Goal: Task Accomplishment & Management: Use online tool/utility

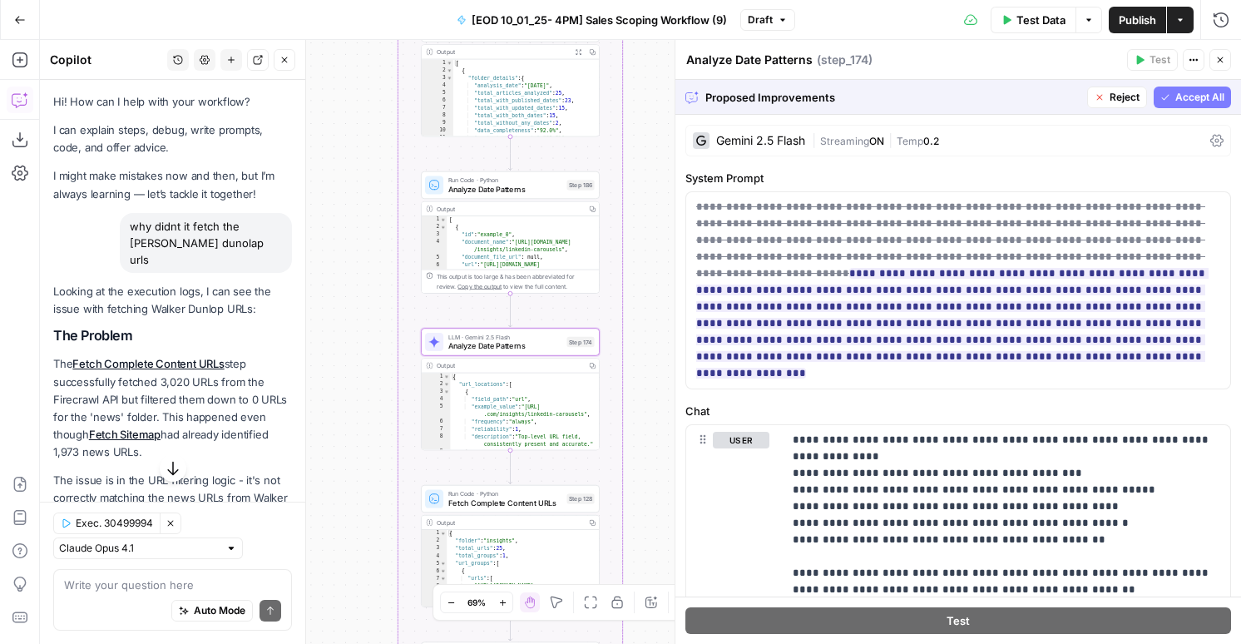
scroll to position [5220, 0]
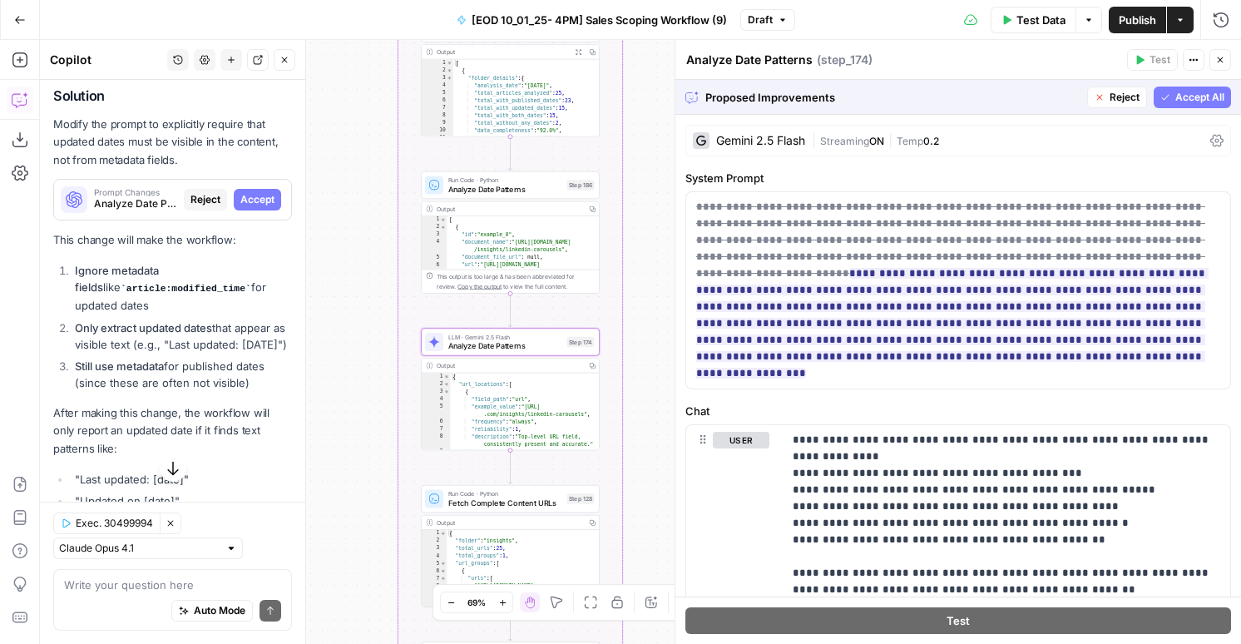
click at [263, 192] on span "Accept" at bounding box center [257, 199] width 34 height 15
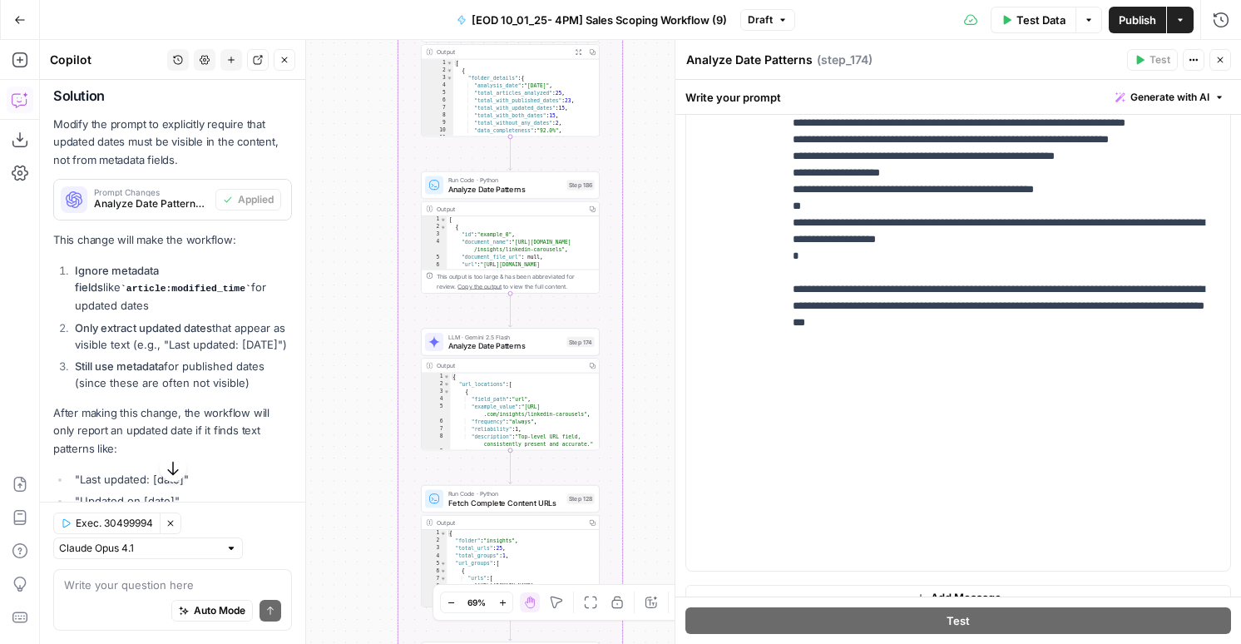
scroll to position [472, 0]
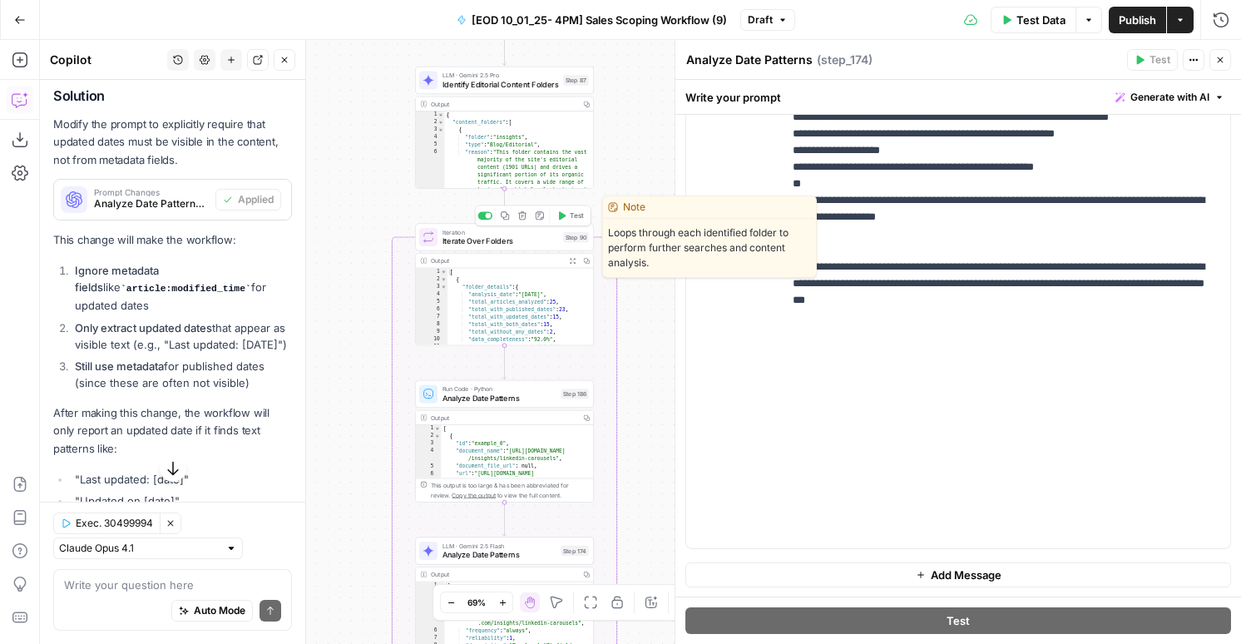
click at [574, 216] on span "Test" at bounding box center [577, 215] width 14 height 10
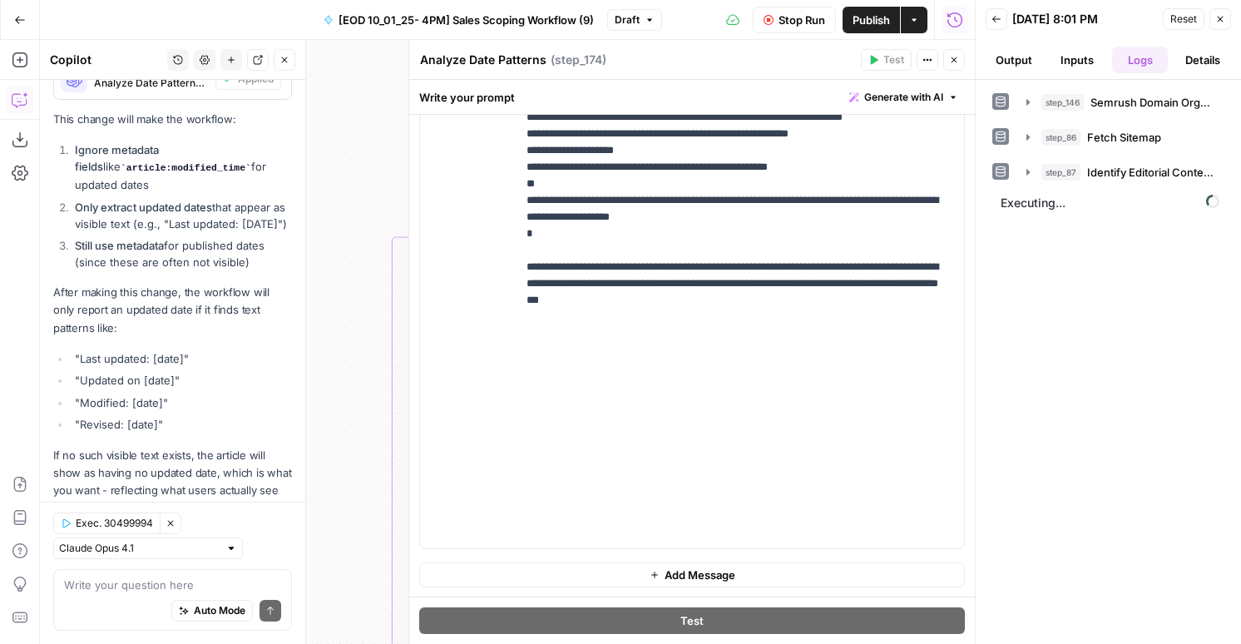
scroll to position [5551, 0]
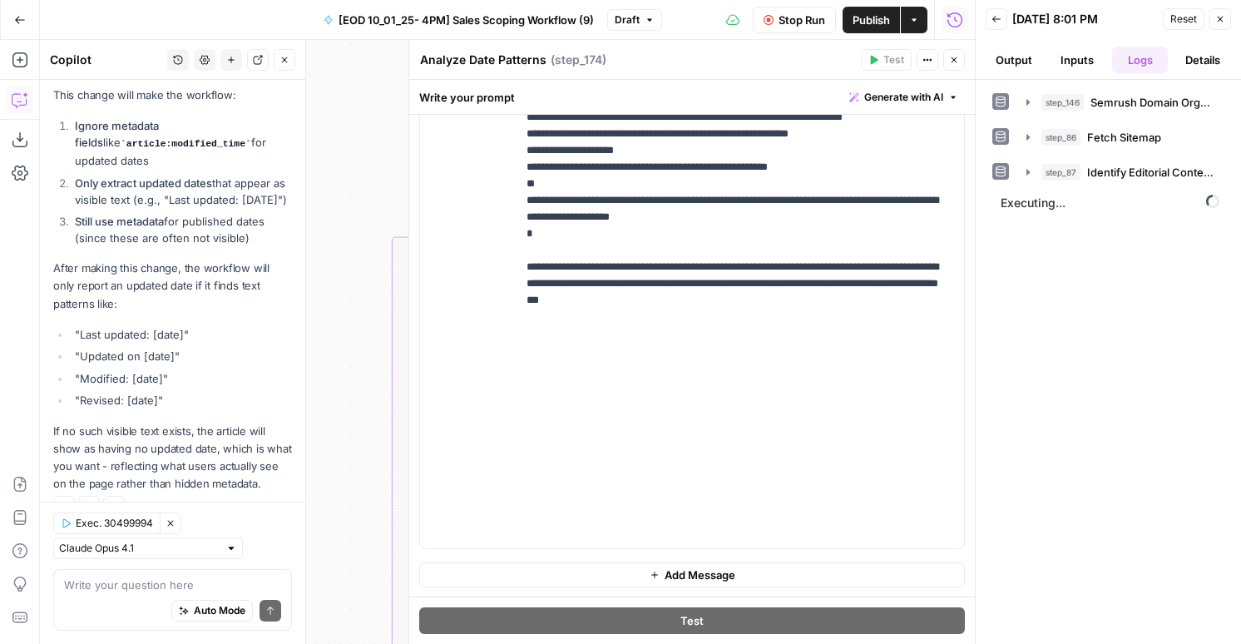
click at [1021, 60] on button "Output" at bounding box center [1014, 60] width 57 height 27
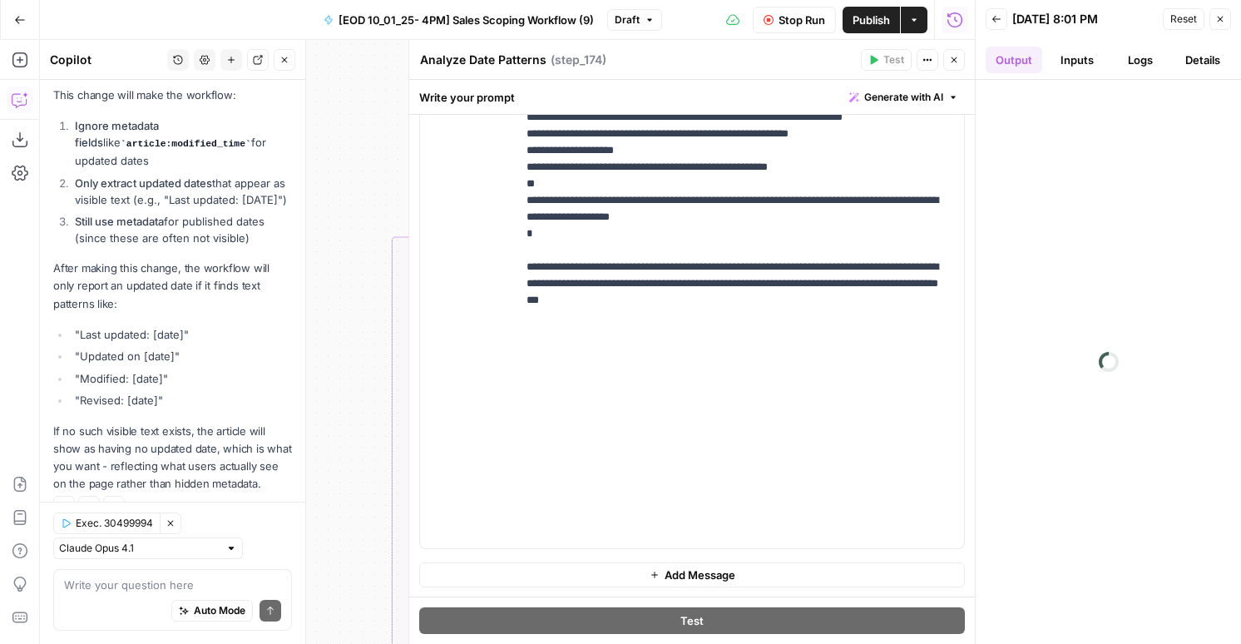
click at [1093, 60] on button "Inputs" at bounding box center [1077, 60] width 57 height 27
click at [1149, 56] on button "Logs" at bounding box center [1140, 60] width 57 height 27
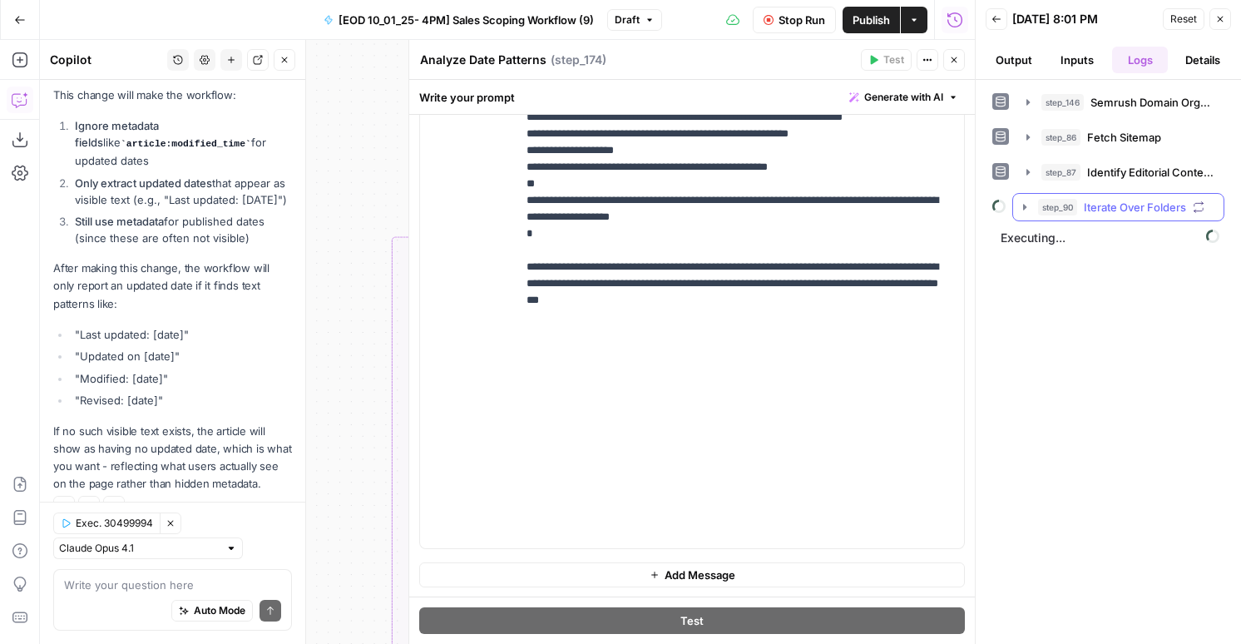
click at [1096, 208] on span "Iterate Over Folders" at bounding box center [1135, 207] width 102 height 17
click at [1109, 240] on span "step_186" at bounding box center [1096, 242] width 42 height 17
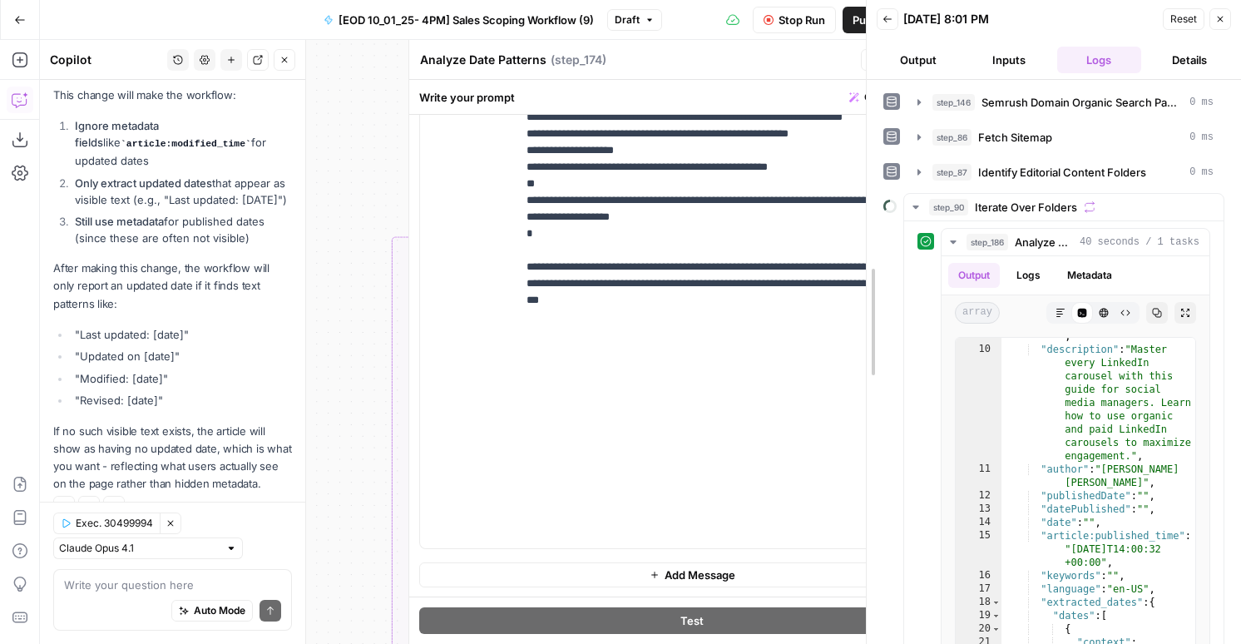
scroll to position [60, 0]
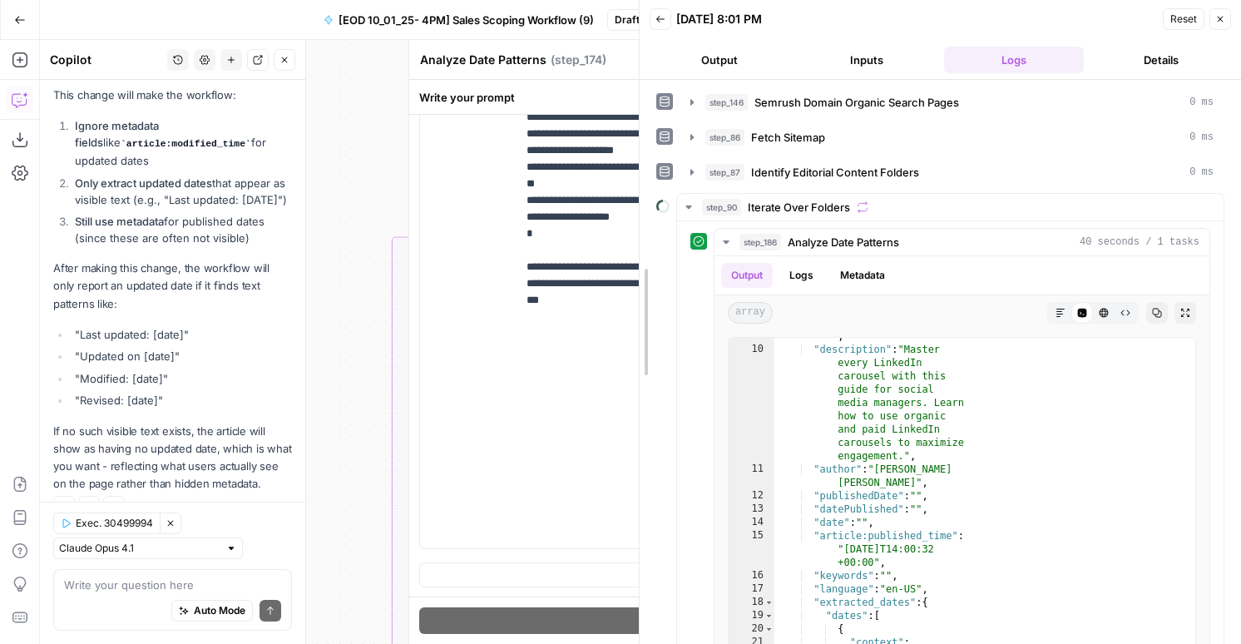
drag, startPoint x: 952, startPoint y: 391, endPoint x: 641, endPoint y: 315, distance: 320.1
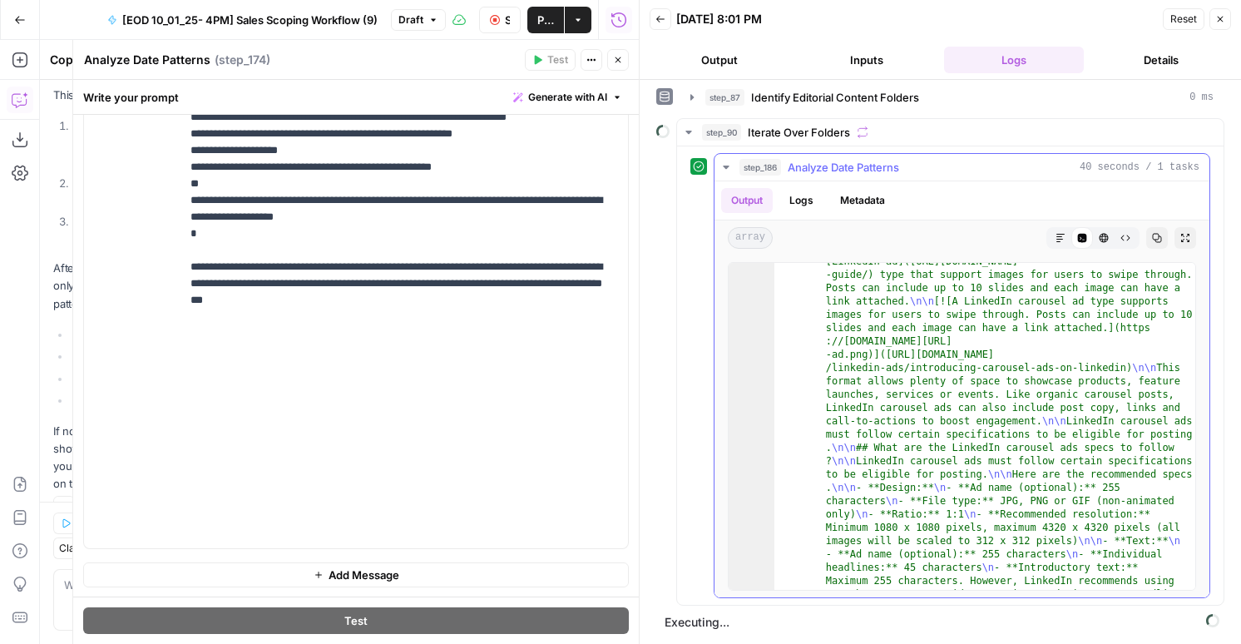
scroll to position [687, 0]
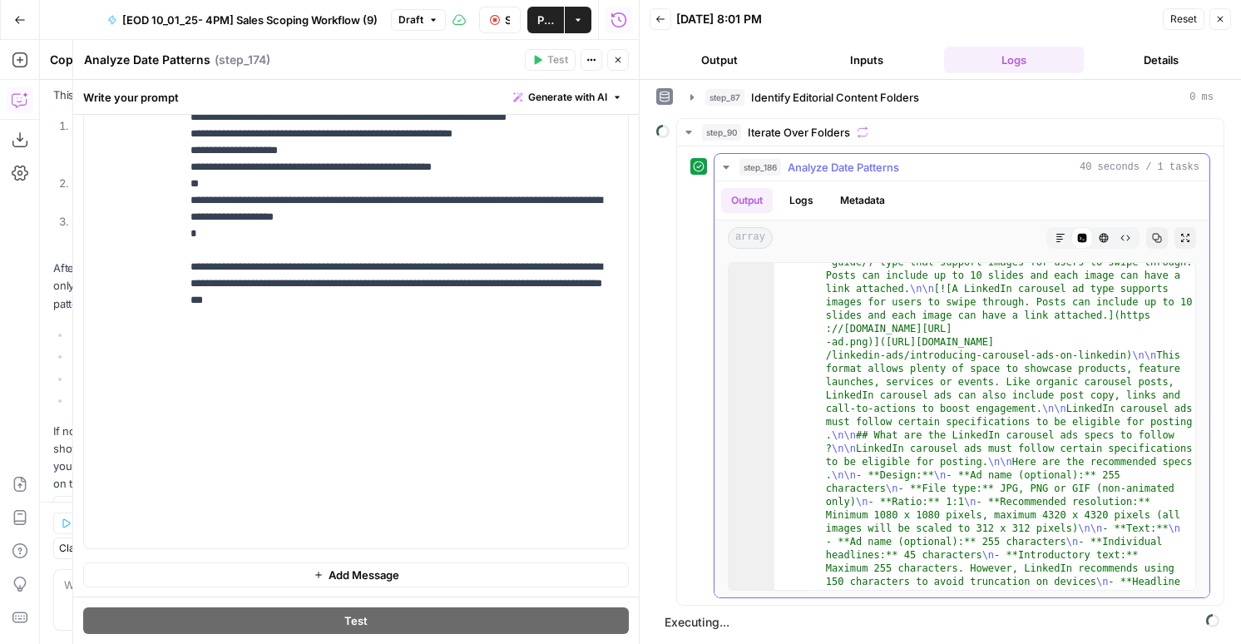
click at [830, 163] on span "Analyze Date Patterns" at bounding box center [843, 167] width 111 height 17
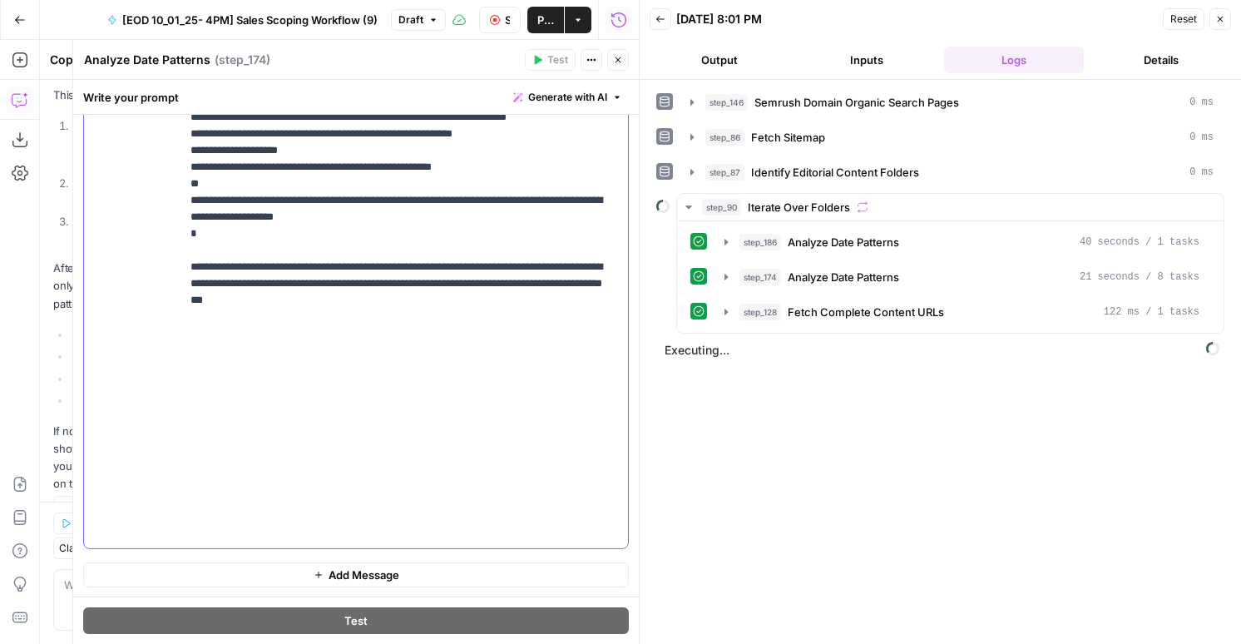
click at [848, 304] on span "Fetch Complete Content URLs" at bounding box center [866, 312] width 156 height 17
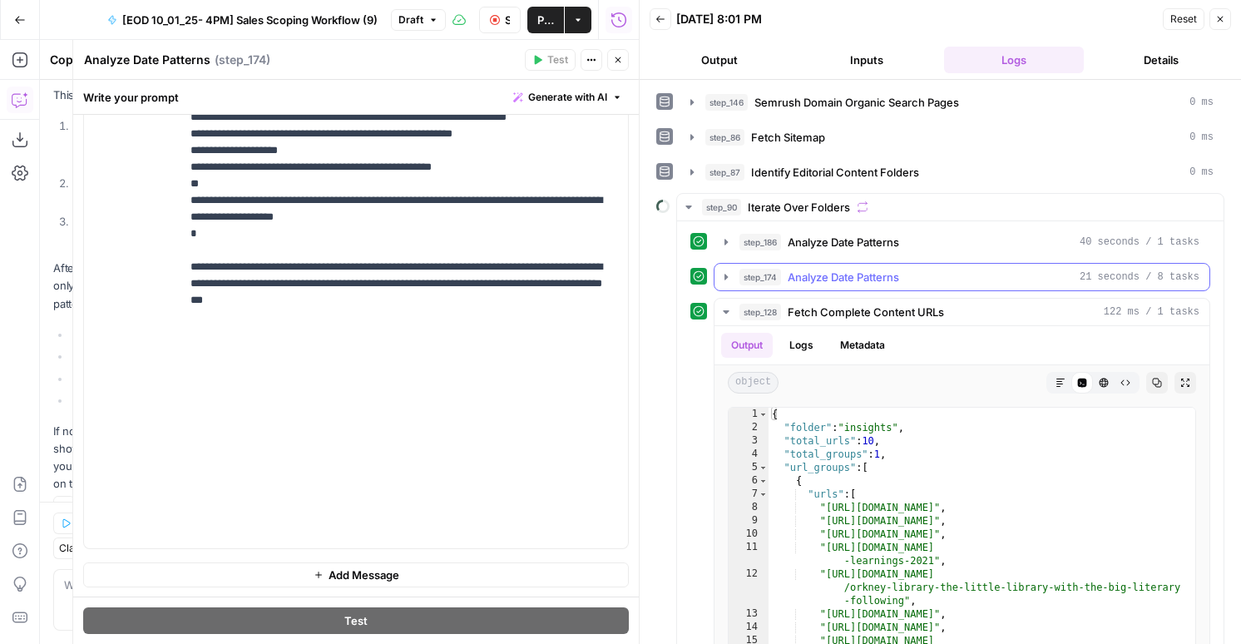
click at [851, 281] on span "Analyze Date Patterns" at bounding box center [843, 277] width 111 height 17
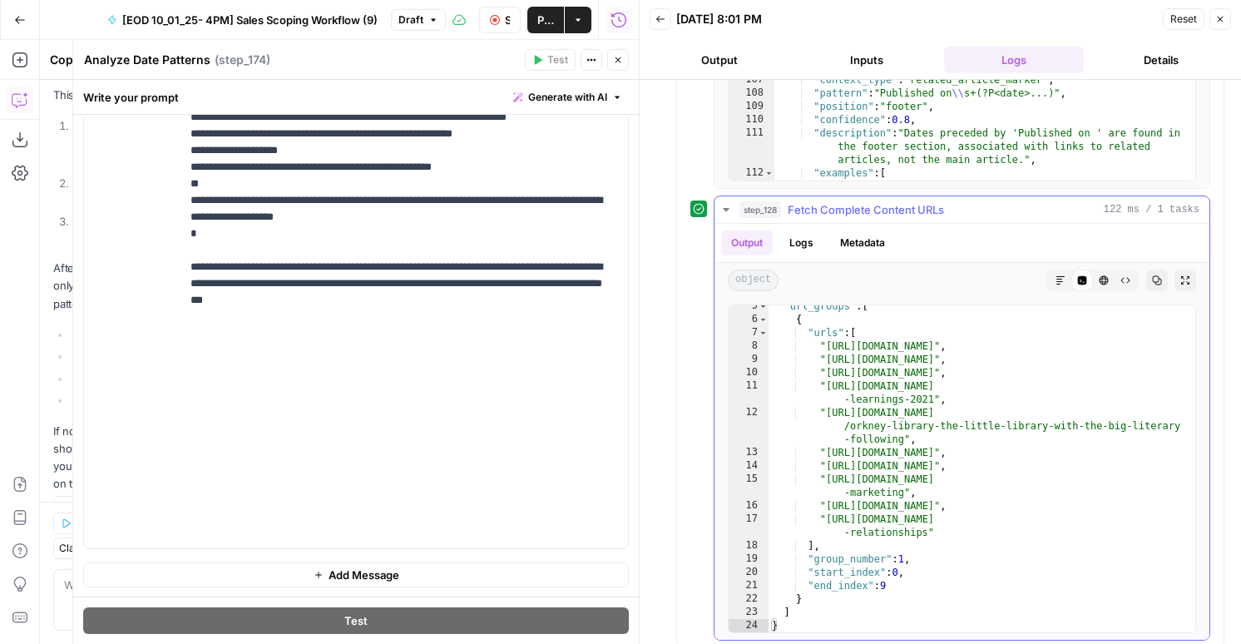
scroll to position [561, 0]
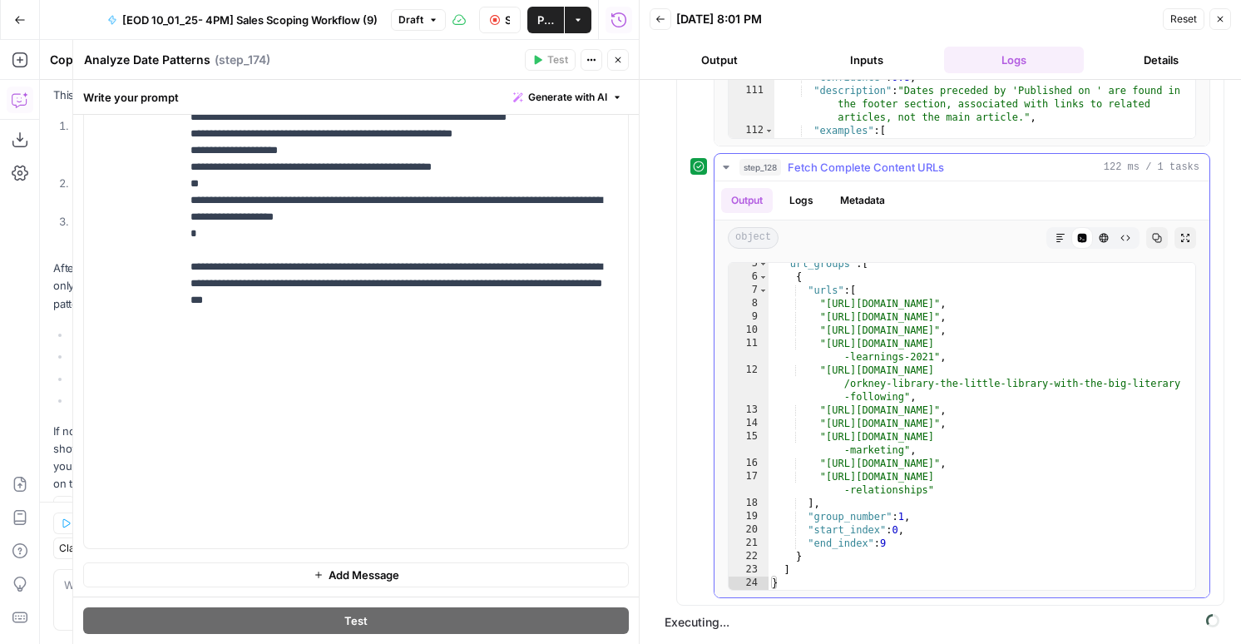
click at [866, 165] on span "Fetch Complete Content URLs" at bounding box center [866, 167] width 156 height 17
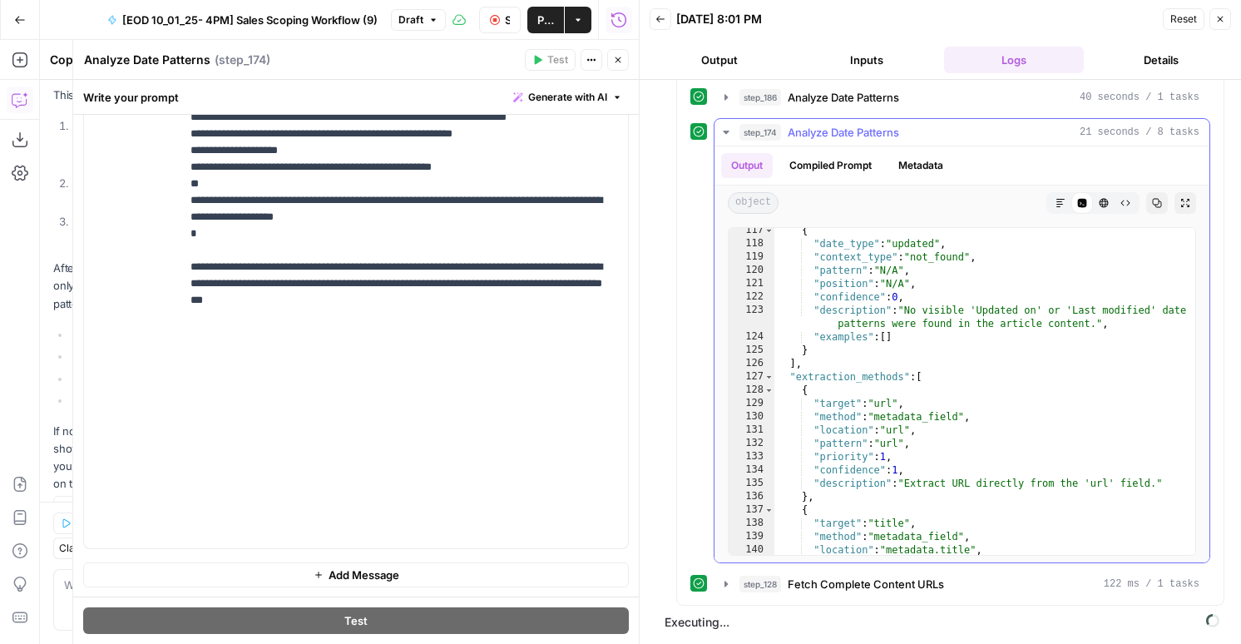
scroll to position [1801, 0]
type textarea "**********"
click at [884, 470] on div "{ "date_type" : "updated" , "context_type" : "not_found" , "pattern" : "N/A" , …" at bounding box center [984, 400] width 421 height 353
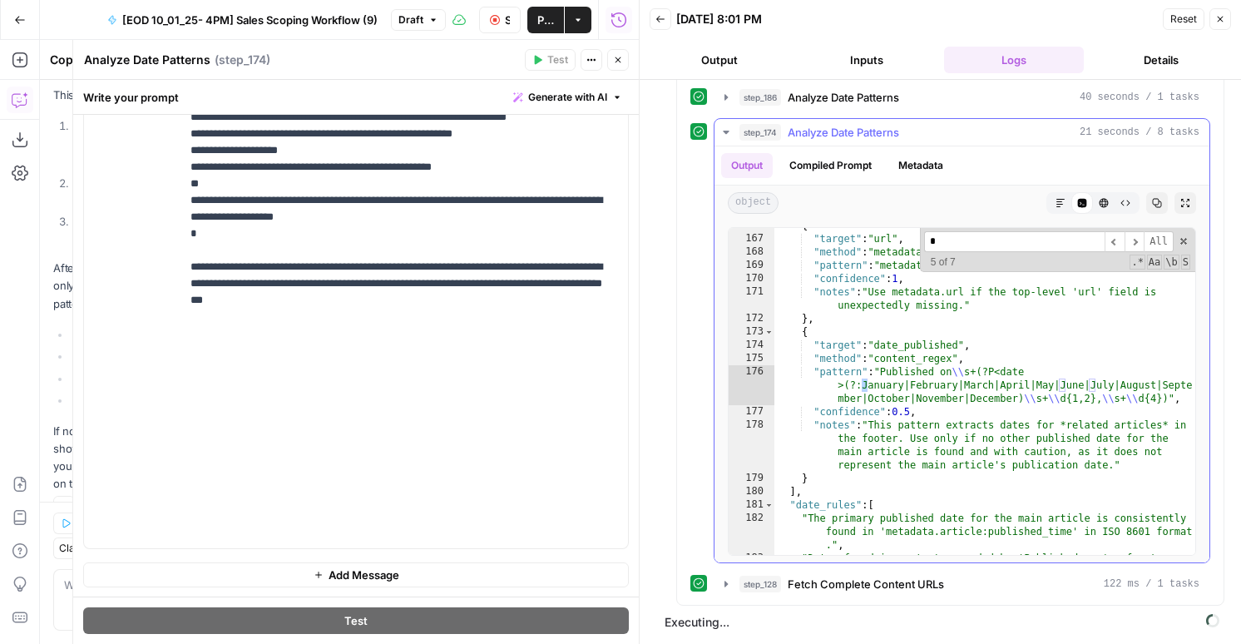
scroll to position [2511, 0]
type input "*"
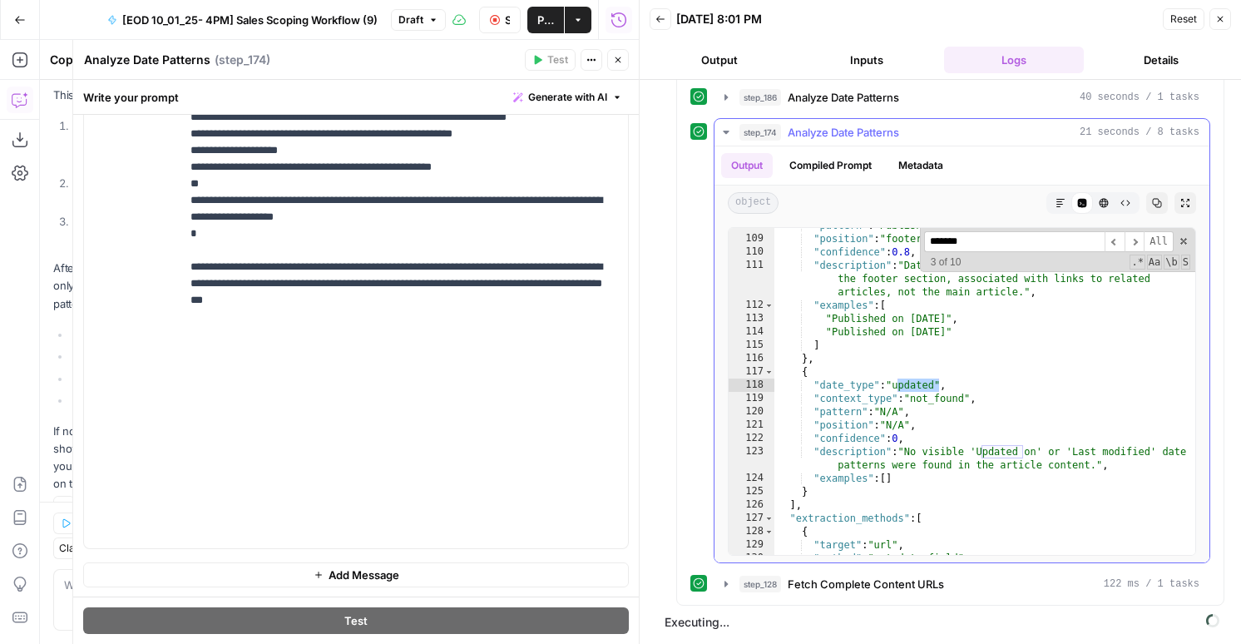
scroll to position [1659, 0]
type input "*******"
click at [859, 585] on span "Fetch Complete Content URLs" at bounding box center [866, 584] width 156 height 17
click at [905, 158] on button "Metadata" at bounding box center [920, 165] width 65 height 25
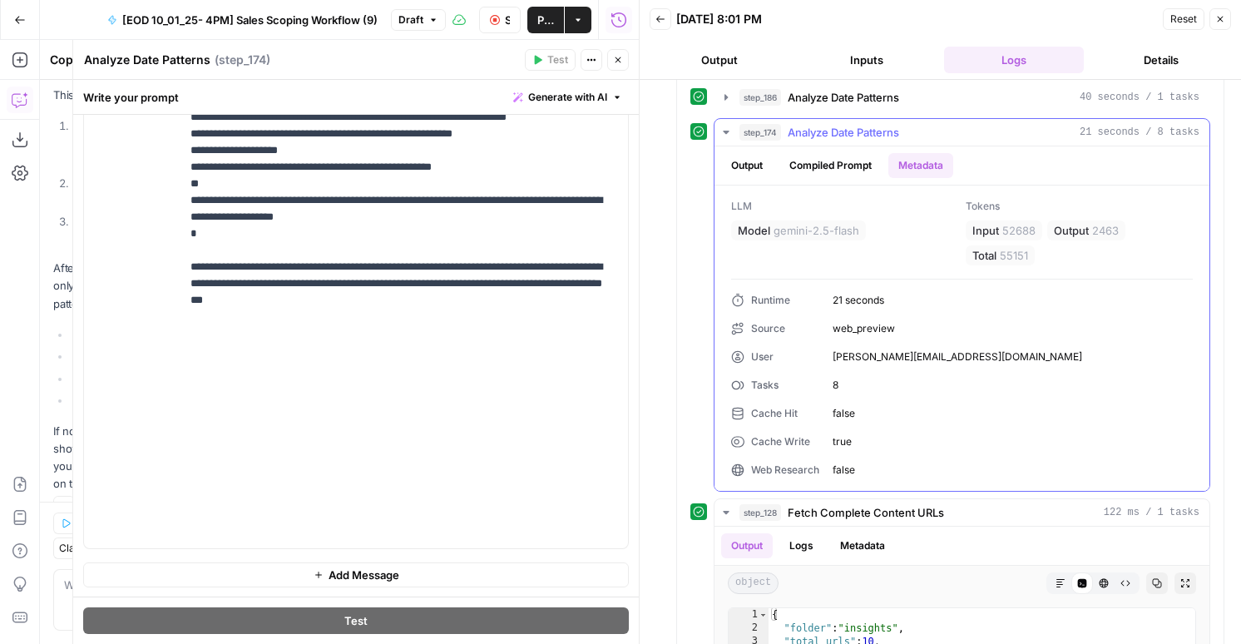
click at [833, 166] on button "Compiled Prompt" at bounding box center [830, 165] width 102 height 25
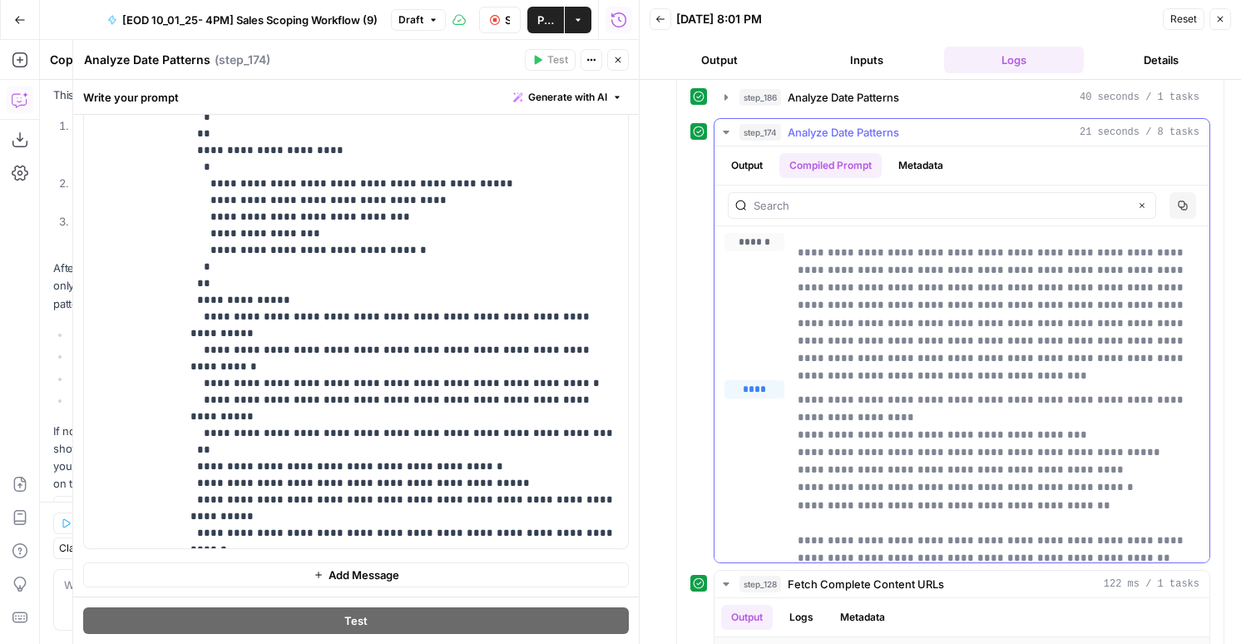
click at [749, 170] on button "Output" at bounding box center [747, 165] width 52 height 25
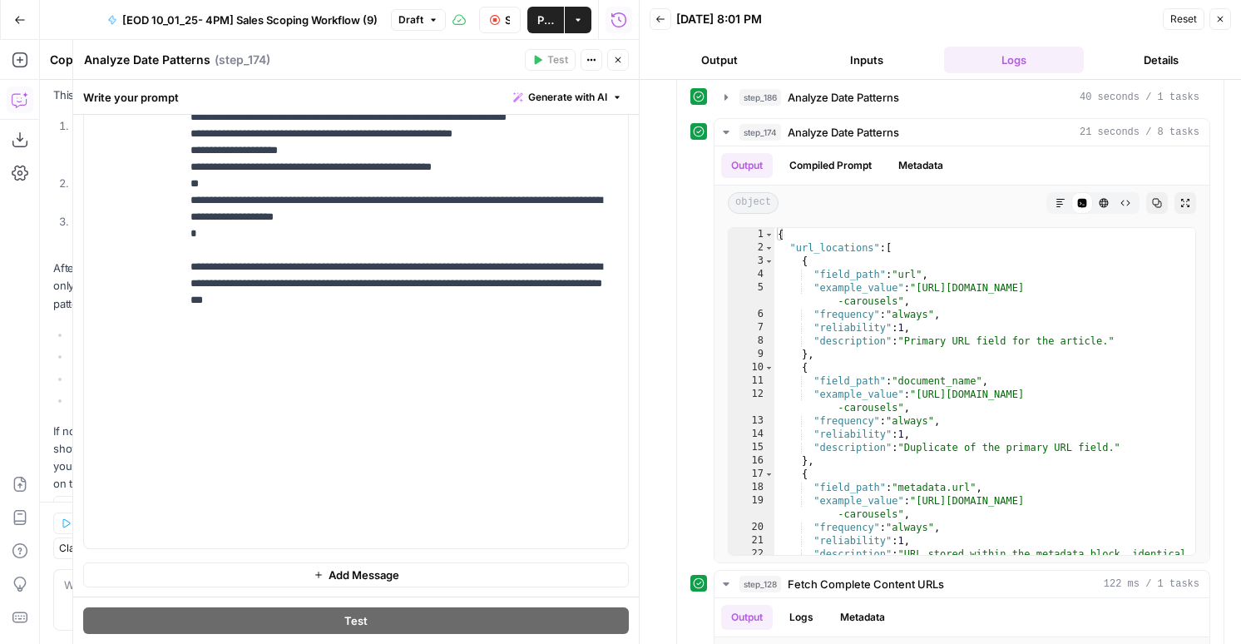
click at [755, 62] on button "Output" at bounding box center [720, 60] width 141 height 27
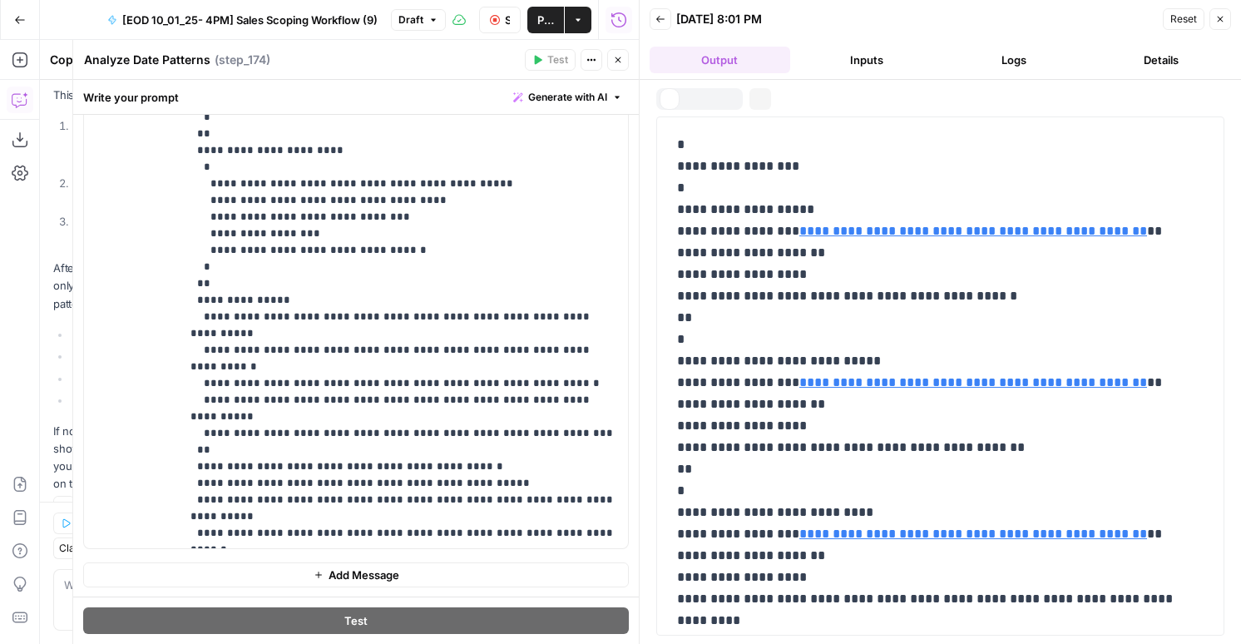
click at [869, 62] on button "Inputs" at bounding box center [867, 60] width 141 height 27
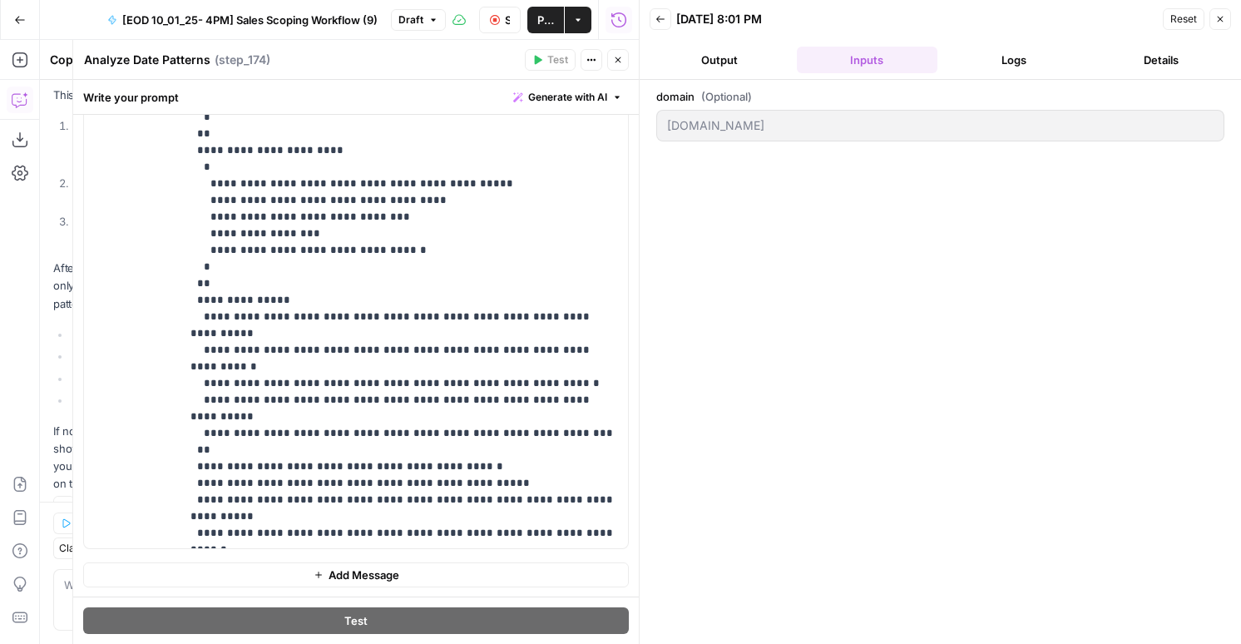
scroll to position [0, 0]
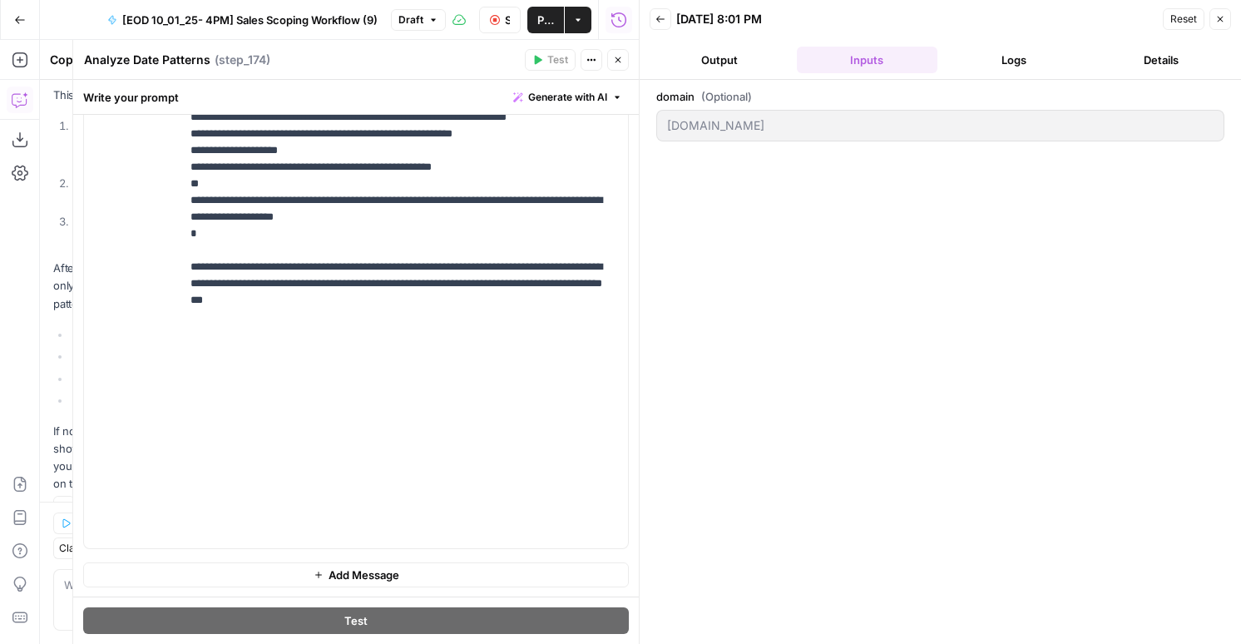
click at [1001, 55] on button "Logs" at bounding box center [1014, 60] width 141 height 27
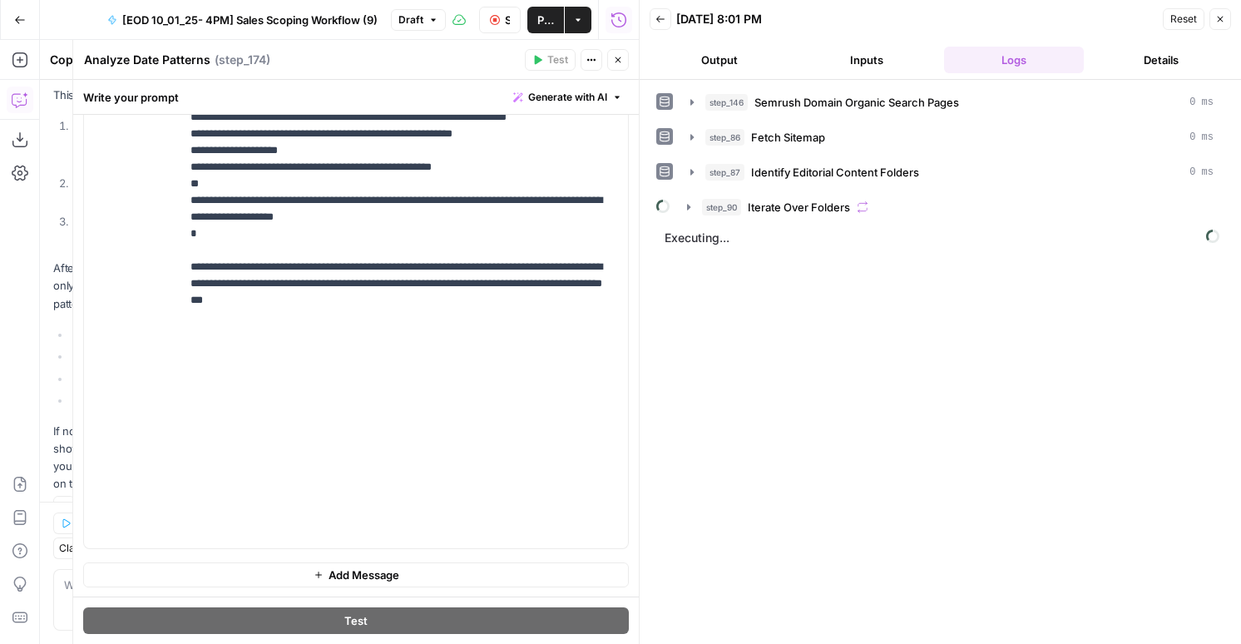
click at [818, 225] on span "Executing..." at bounding box center [942, 238] width 565 height 27
click at [820, 212] on span "Iterate Over Folders" at bounding box center [799, 207] width 102 height 17
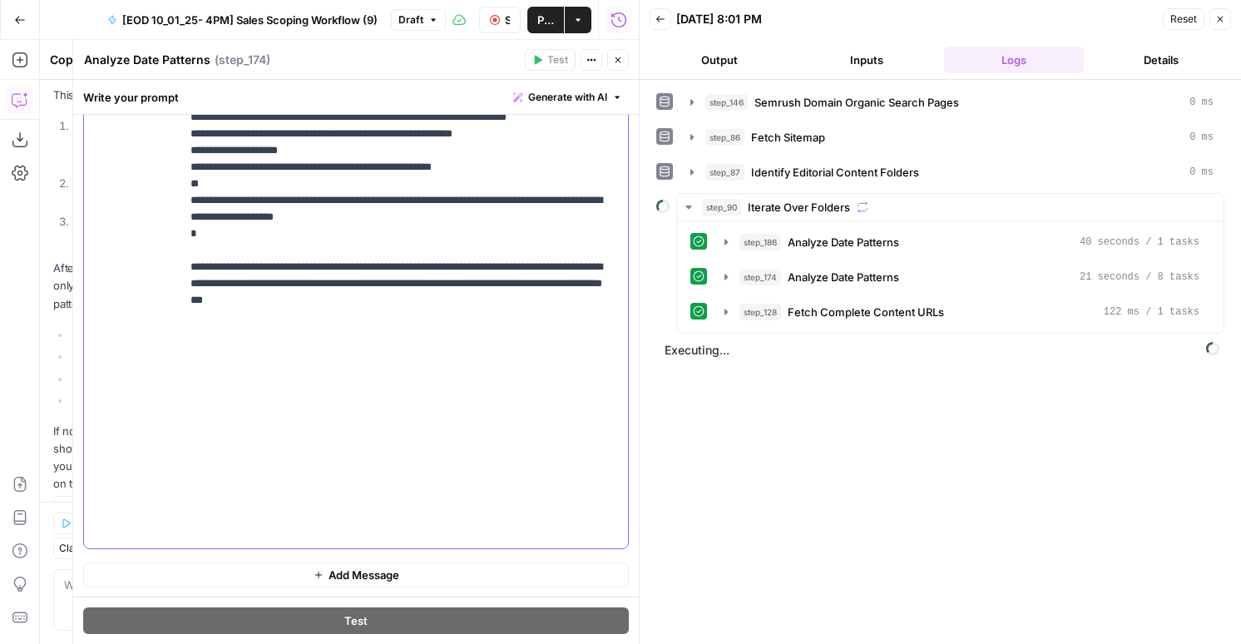
click at [781, 352] on div "step_136 Process URL Groups" at bounding box center [967, 347] width 463 height 17
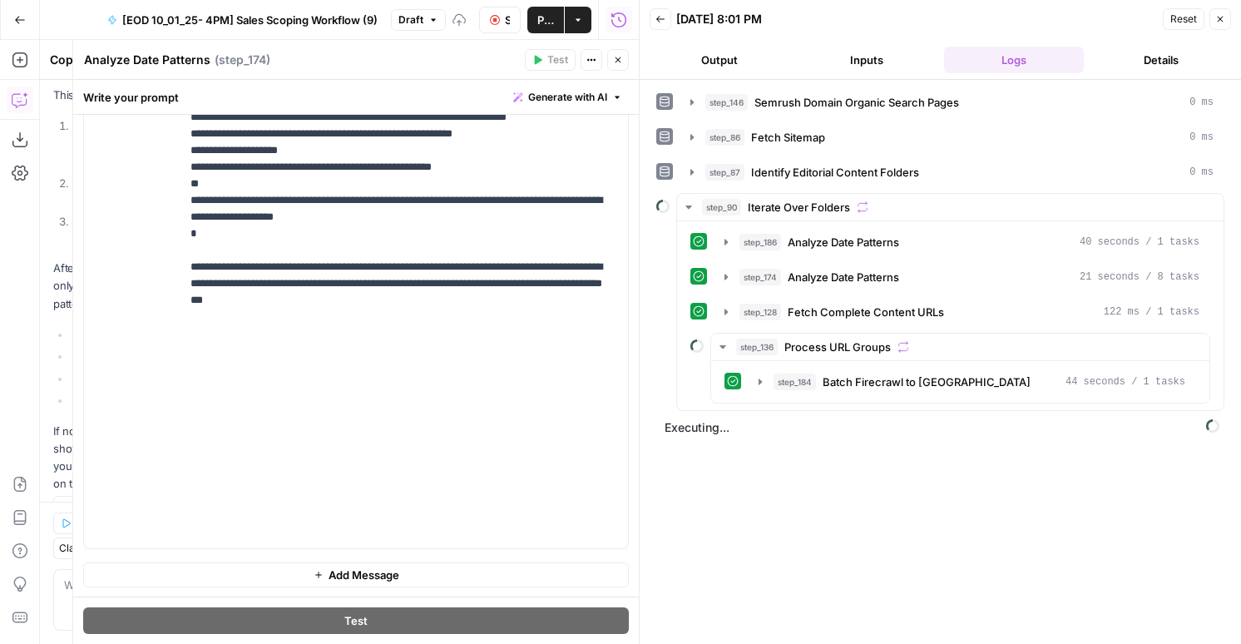
click at [822, 391] on button "step_184 Batch Firecrawl to Pinecone 44 seconds / 1 tasks" at bounding box center [972, 381] width 447 height 27
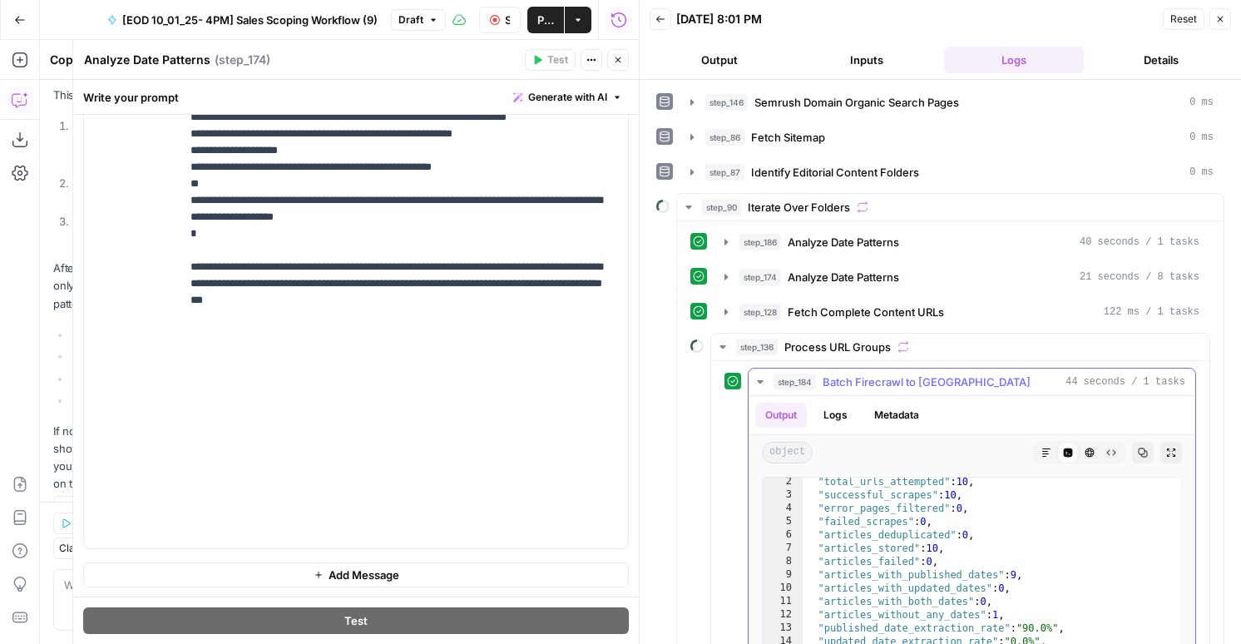
scroll to position [15, 0]
click at [843, 417] on button "Logs" at bounding box center [835, 415] width 44 height 25
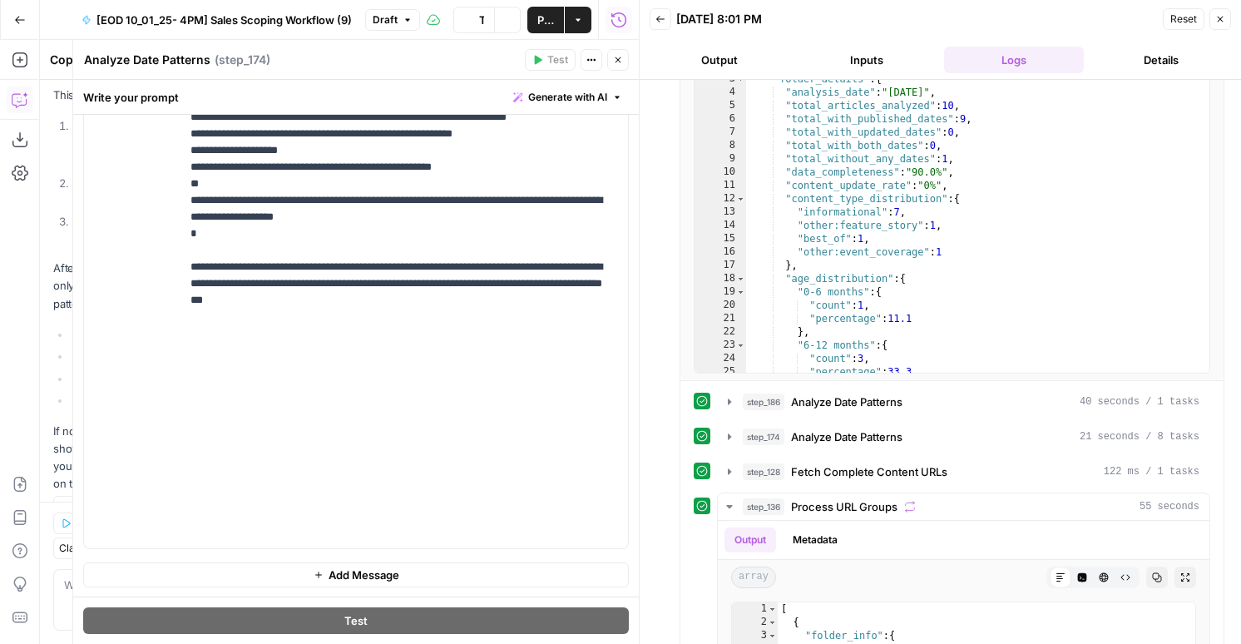
scroll to position [5551, 0]
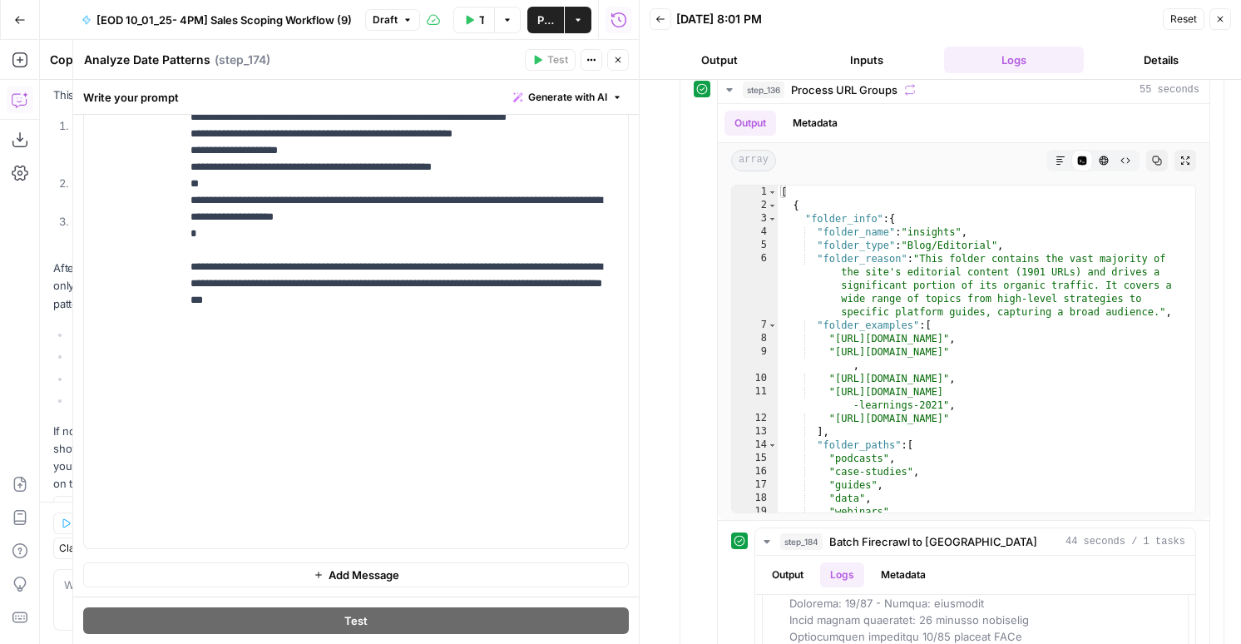
click at [555, 34] on div "Test Data Options Publish Actions Run History" at bounding box center [529, 19] width 219 height 39
click at [555, 31] on button "Publish" at bounding box center [545, 20] width 37 height 27
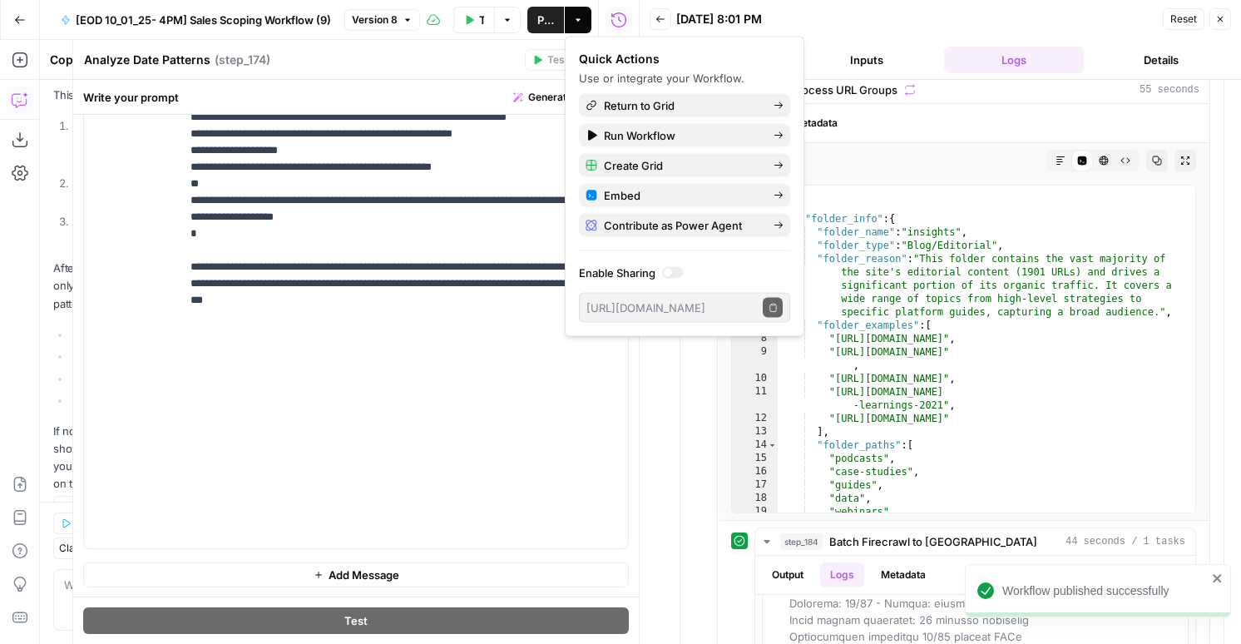
click at [677, 116] on div "Quick Actions Use or integrate your Workflow. Return to Grid Run Workflow Creat…" at bounding box center [684, 187] width 211 height 272
click at [677, 110] on span "Return to Grid" at bounding box center [682, 105] width 156 height 17
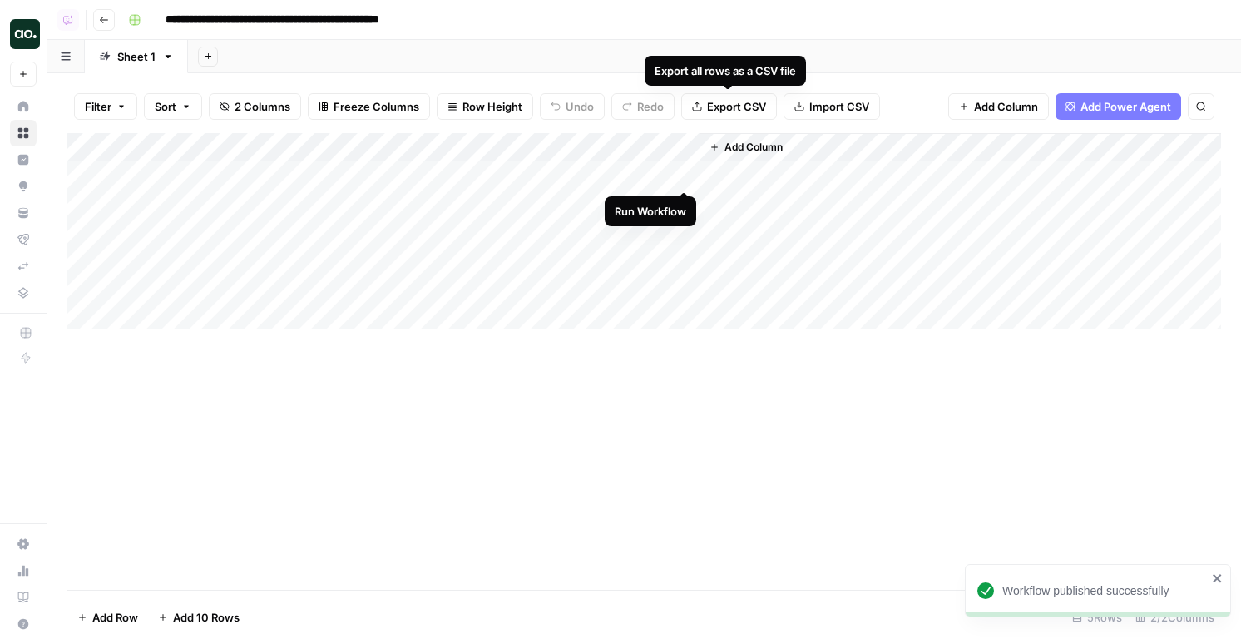
click at [684, 172] on div "Add Column" at bounding box center [644, 231] width 1154 height 196
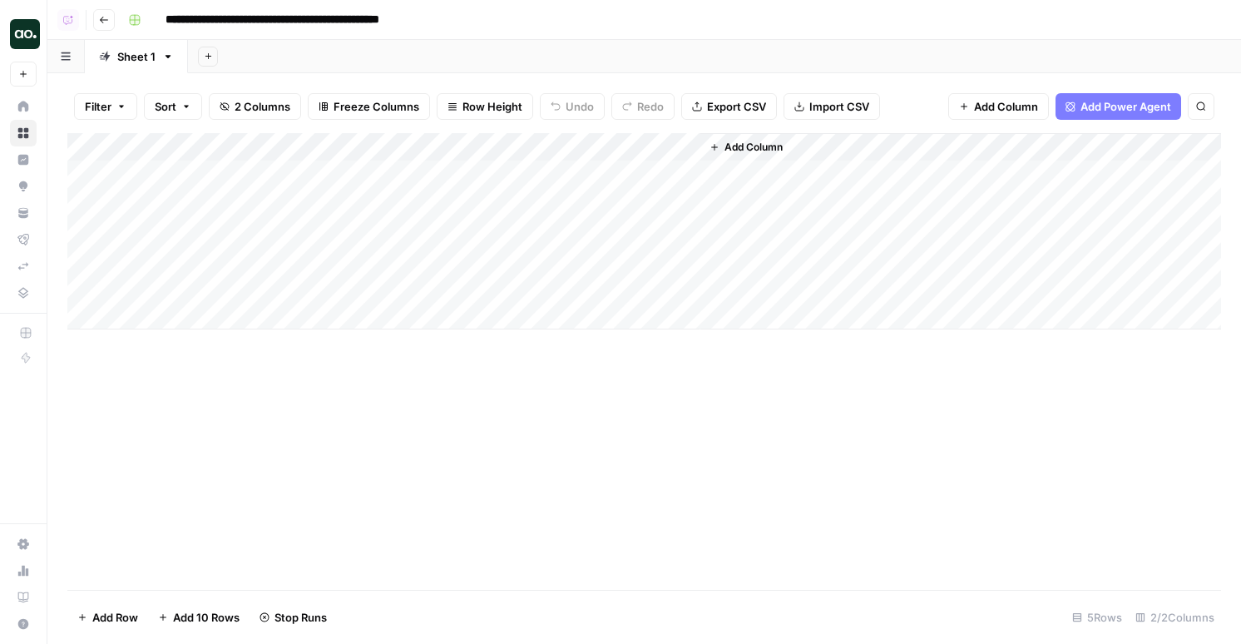
click at [681, 175] on div "Add Column" at bounding box center [644, 231] width 1154 height 196
click at [662, 145] on div "Add Column" at bounding box center [644, 231] width 1154 height 196
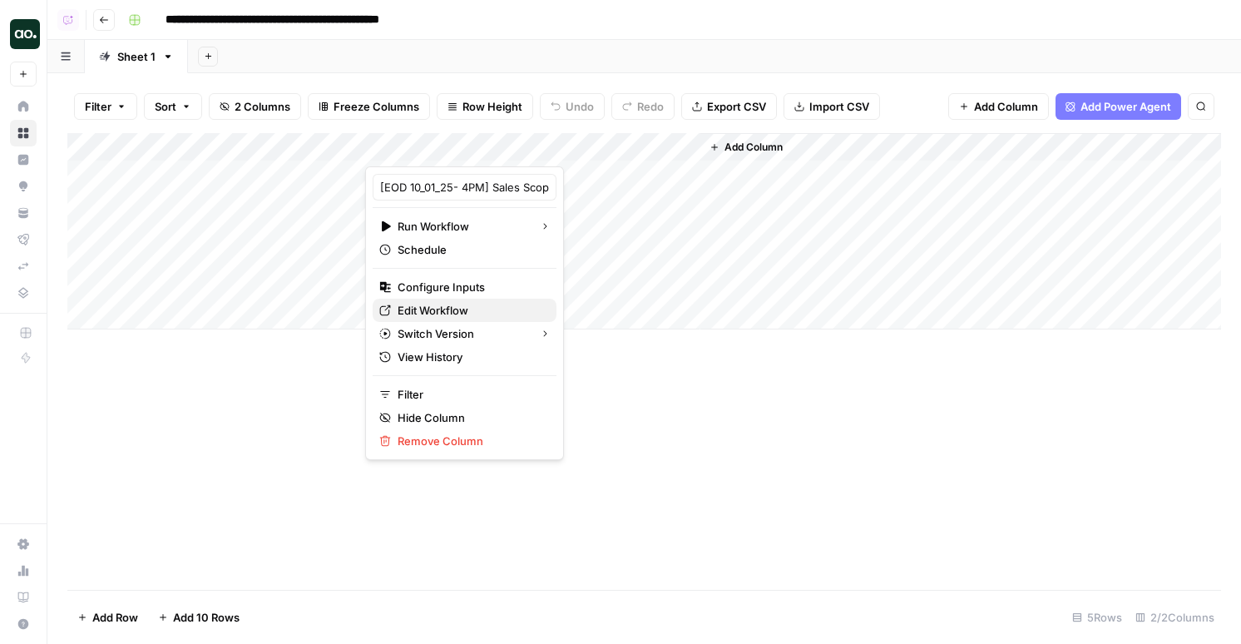
click at [388, 312] on icon at bounding box center [385, 310] width 11 height 11
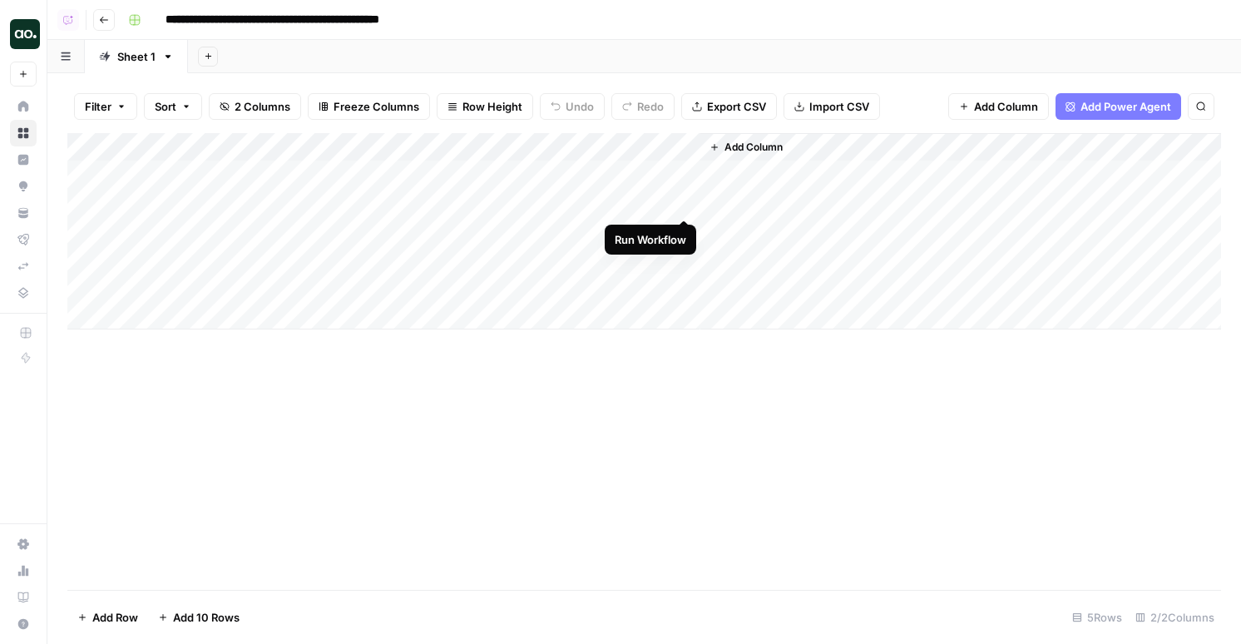
click at [687, 203] on div "Add Column" at bounding box center [644, 231] width 1154 height 196
click at [684, 175] on div "Add Column" at bounding box center [644, 231] width 1154 height 196
click at [681, 175] on div "Add Column" at bounding box center [644, 231] width 1154 height 196
click at [689, 200] on div "Add Column" at bounding box center [644, 231] width 1154 height 196
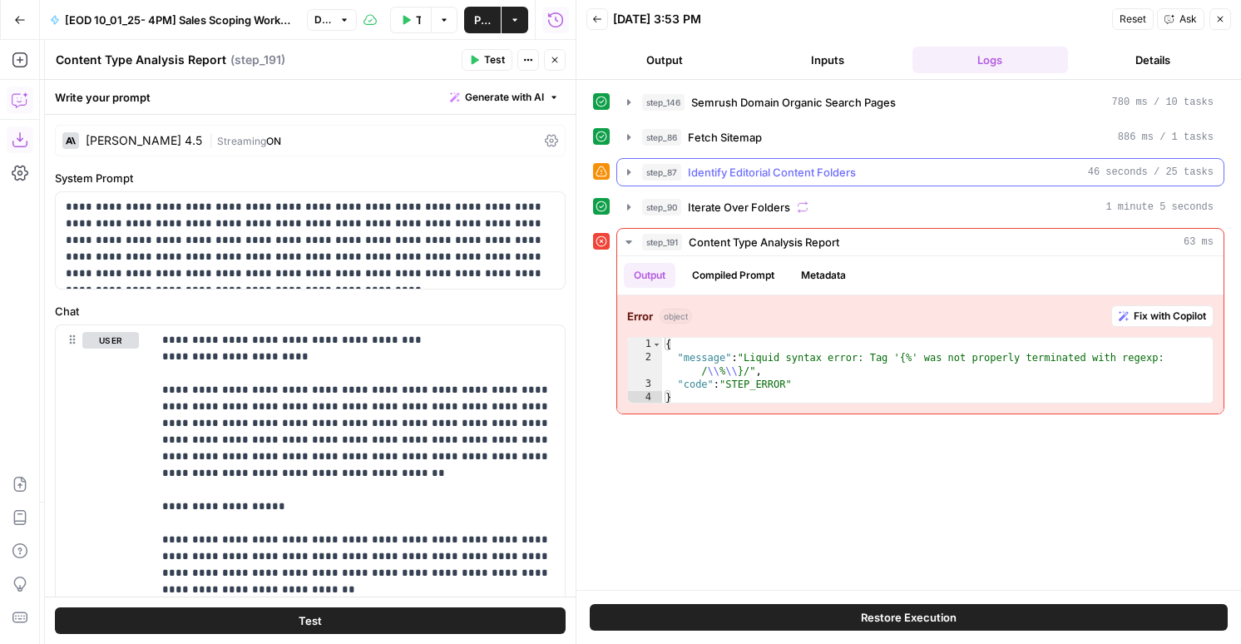
scroll to position [294, 0]
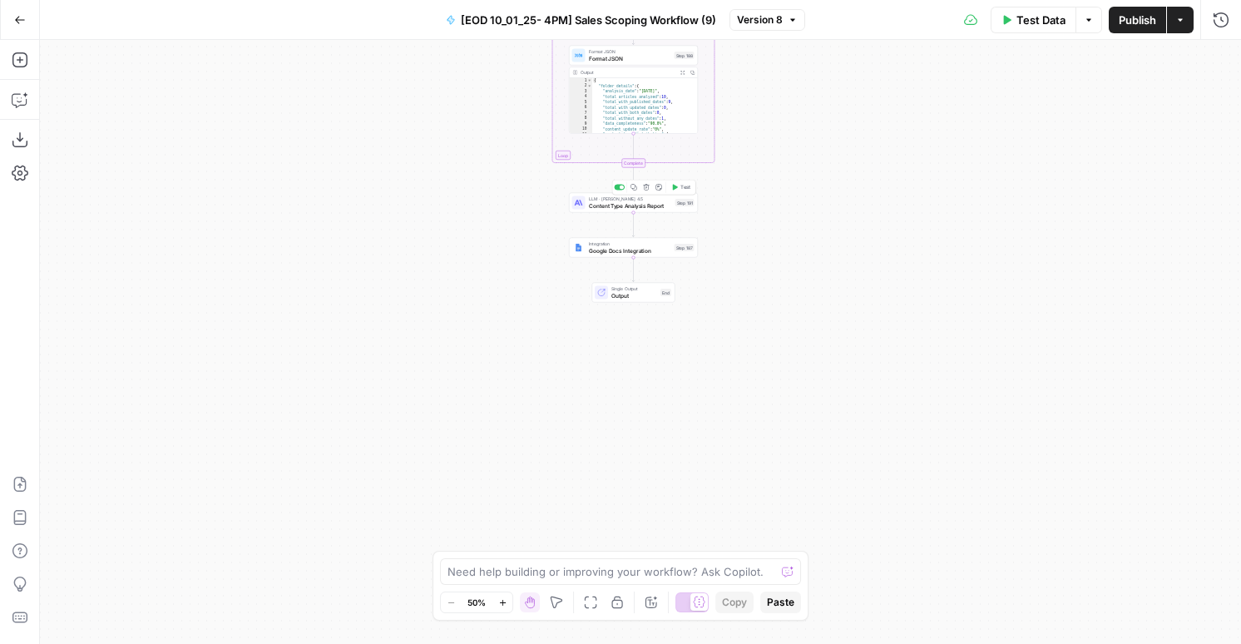
click at [680, 187] on span "Test" at bounding box center [685, 187] width 10 height 7
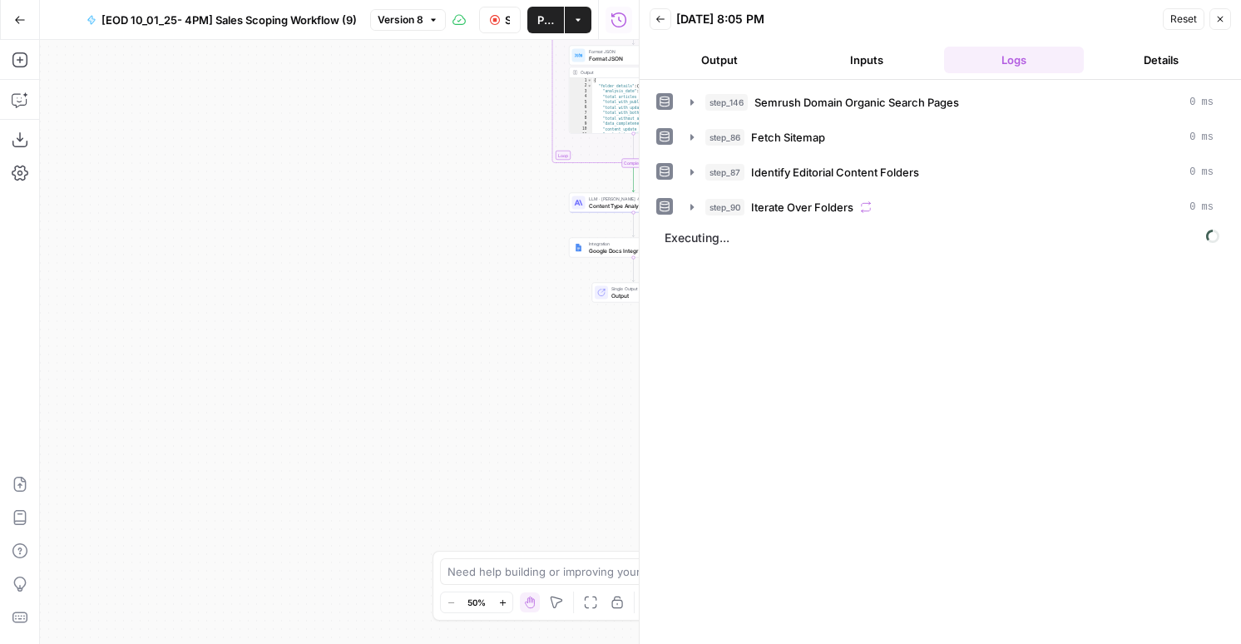
click at [737, 60] on button "Output" at bounding box center [720, 60] width 141 height 27
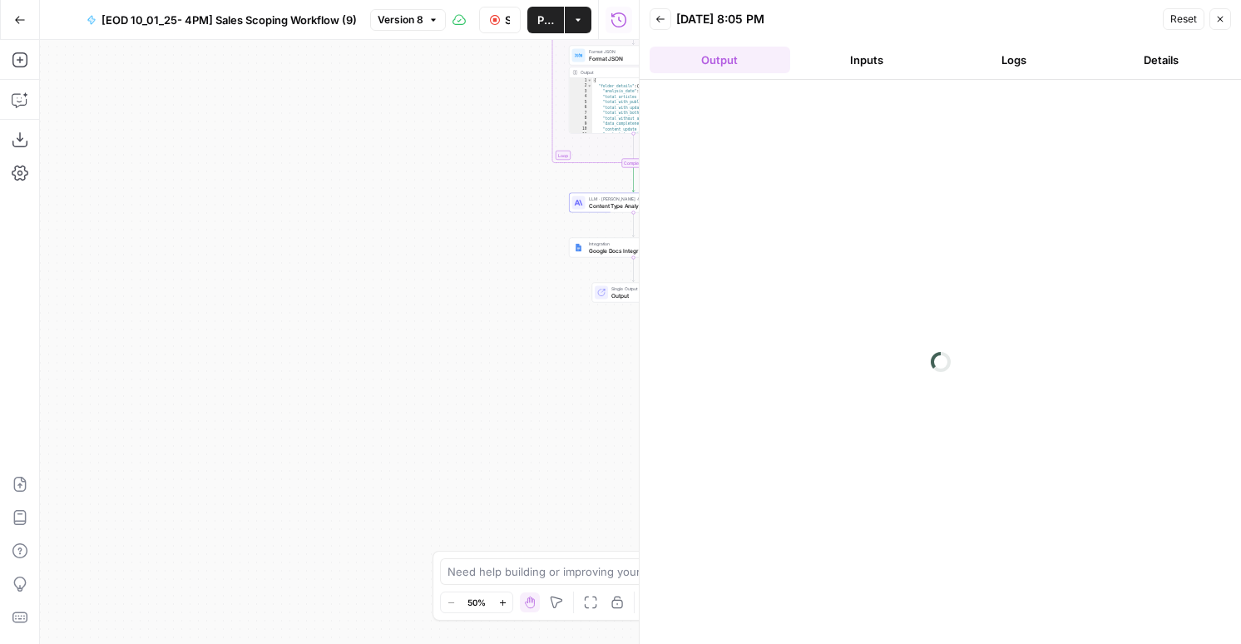
click at [899, 62] on button "Inputs" at bounding box center [867, 60] width 141 height 27
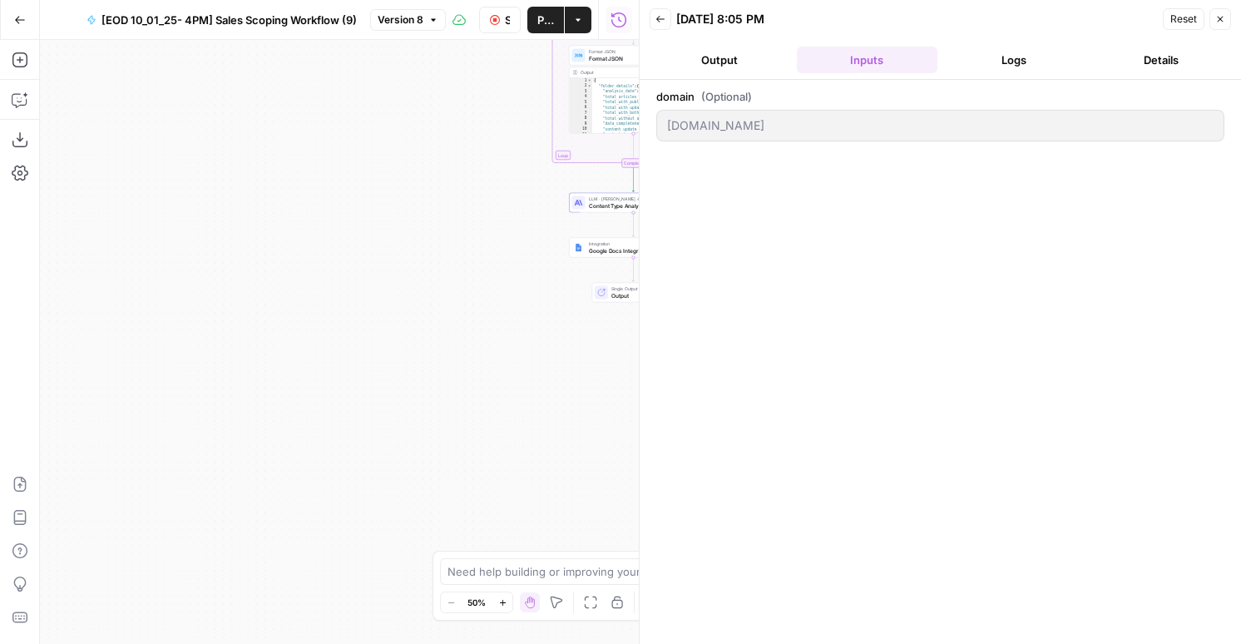
click at [1016, 67] on button "Logs" at bounding box center [1014, 60] width 141 height 27
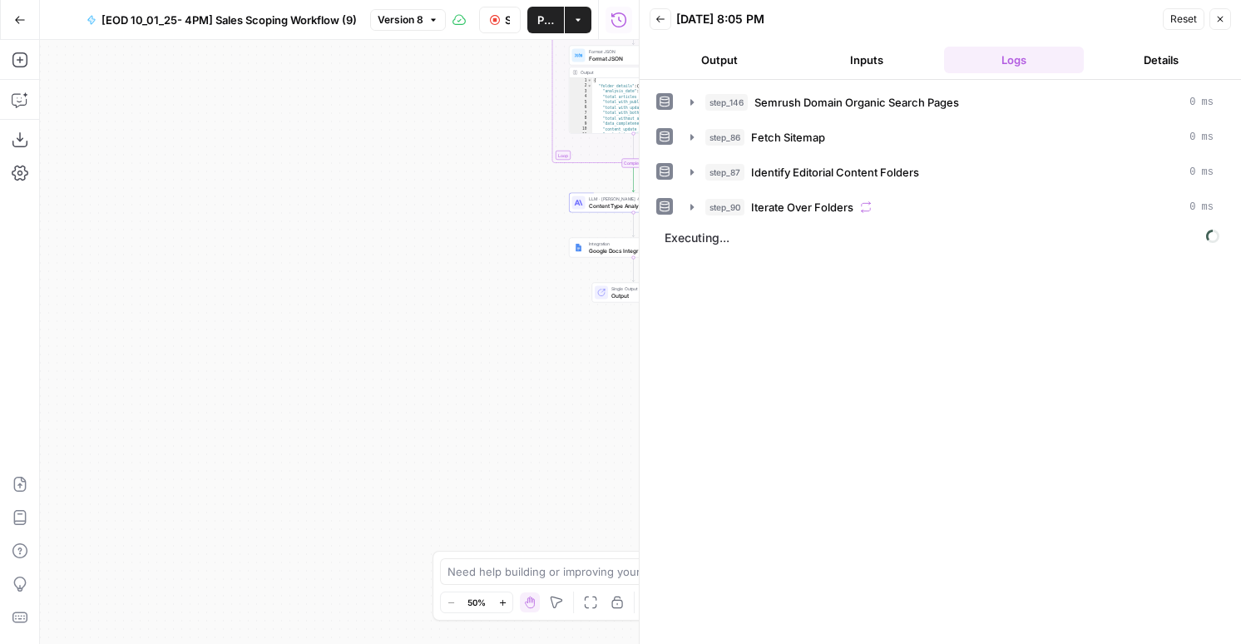
click at [708, 58] on button "Output" at bounding box center [720, 60] width 141 height 27
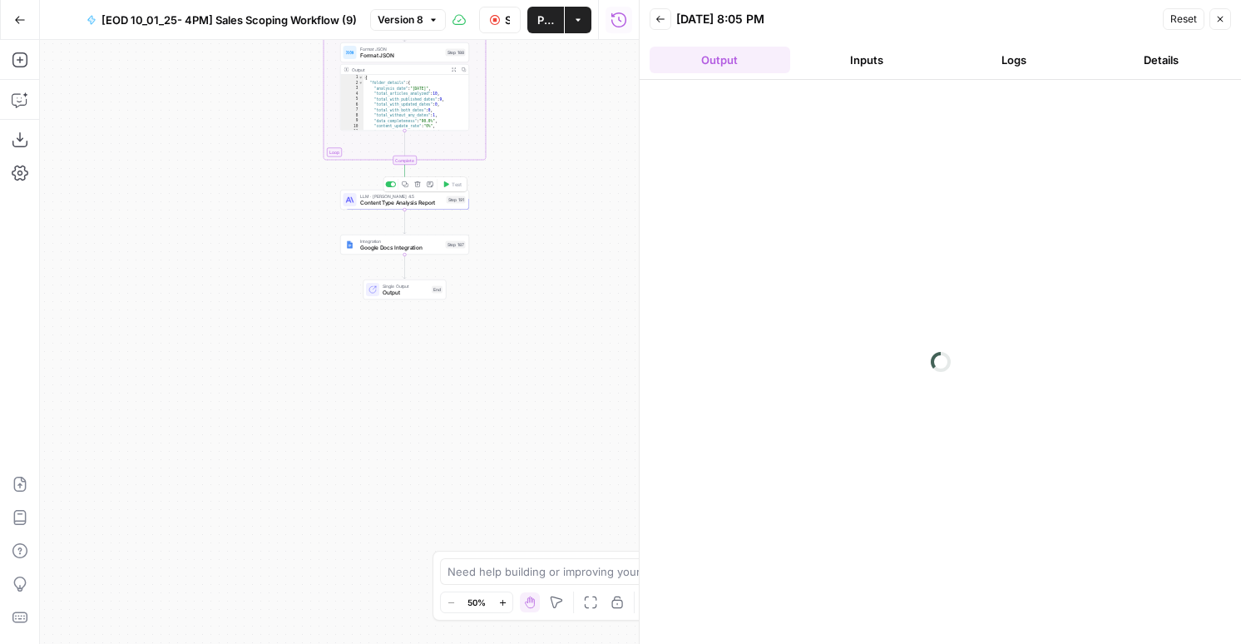
click at [417, 199] on span "Content Type Analysis Report" at bounding box center [401, 203] width 83 height 8
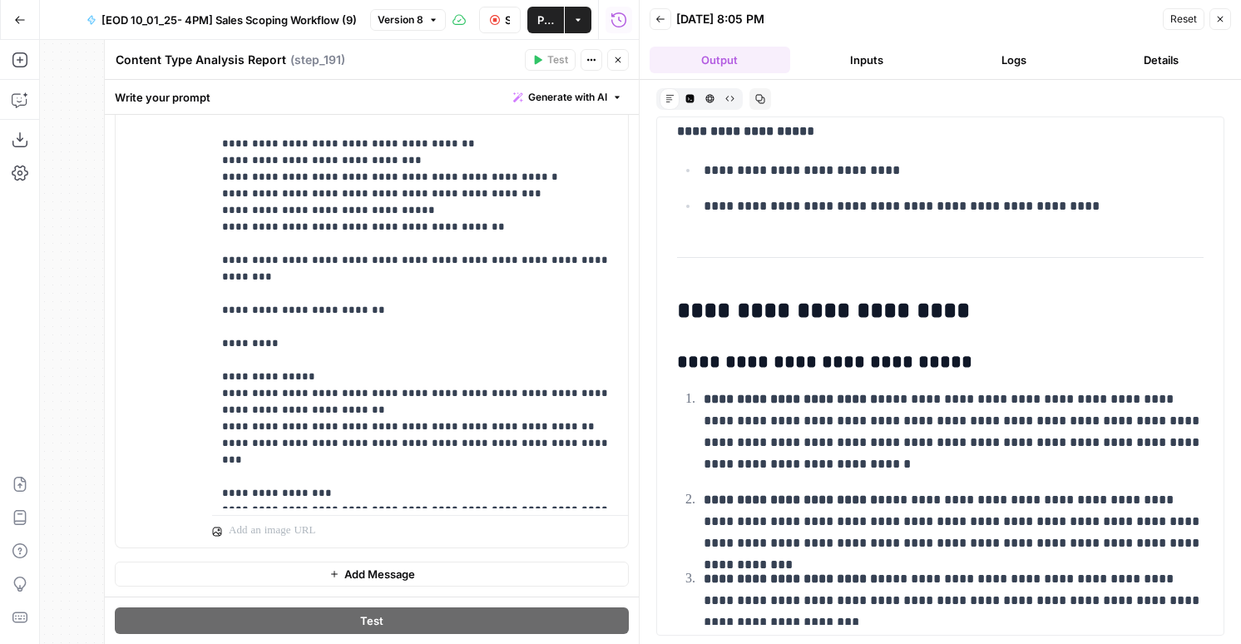
scroll to position [931, 0]
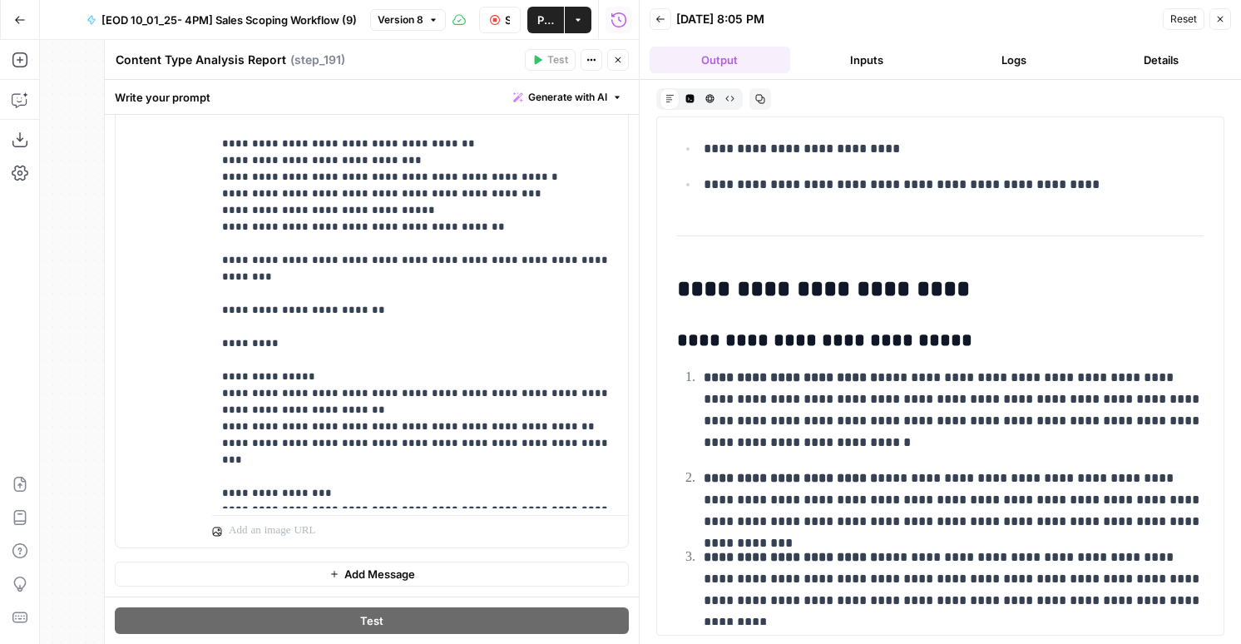
click at [482, 25] on button "Stop Run" at bounding box center [500, 20] width 42 height 27
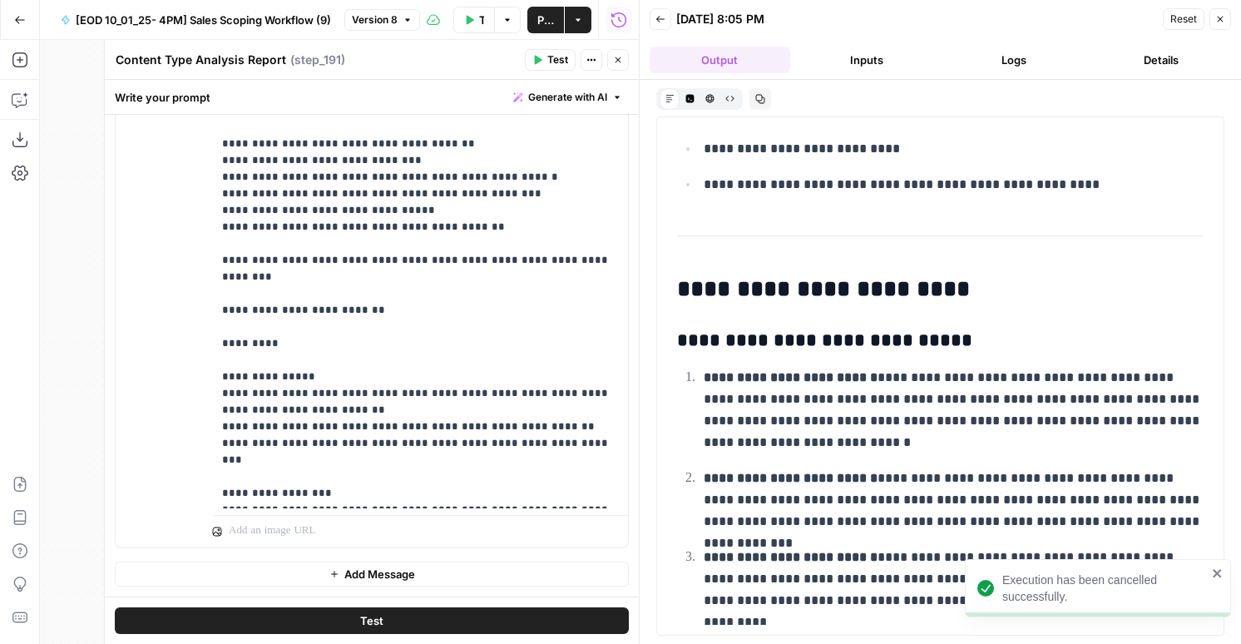
scroll to position [2292, 0]
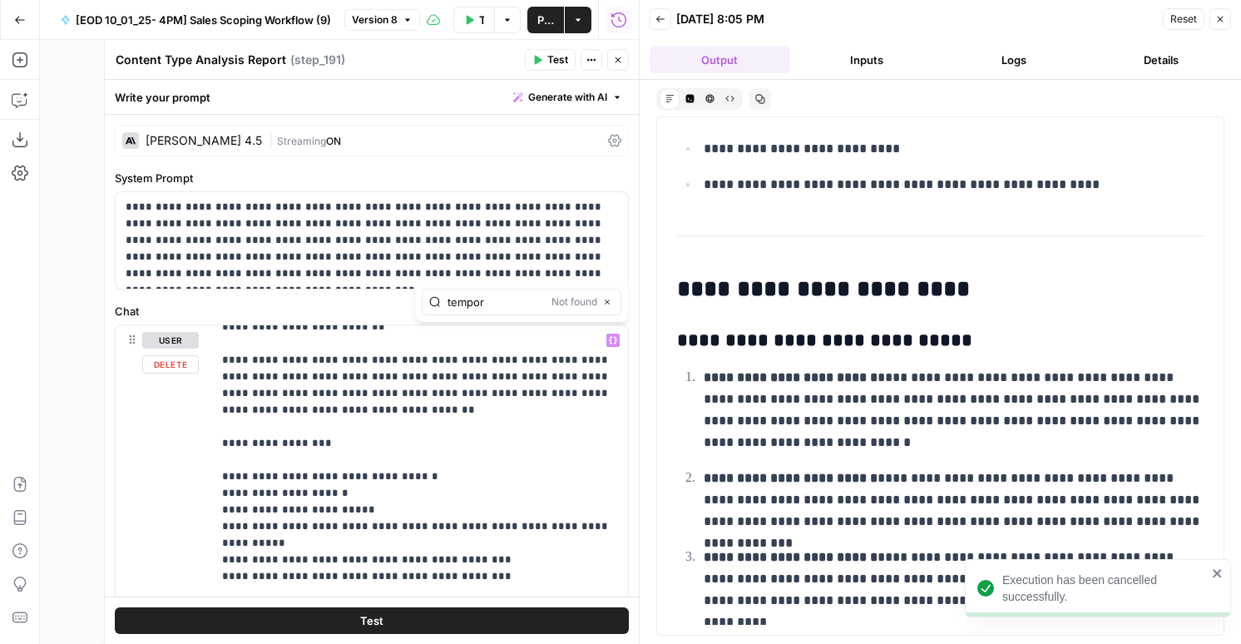
type input "tempor"
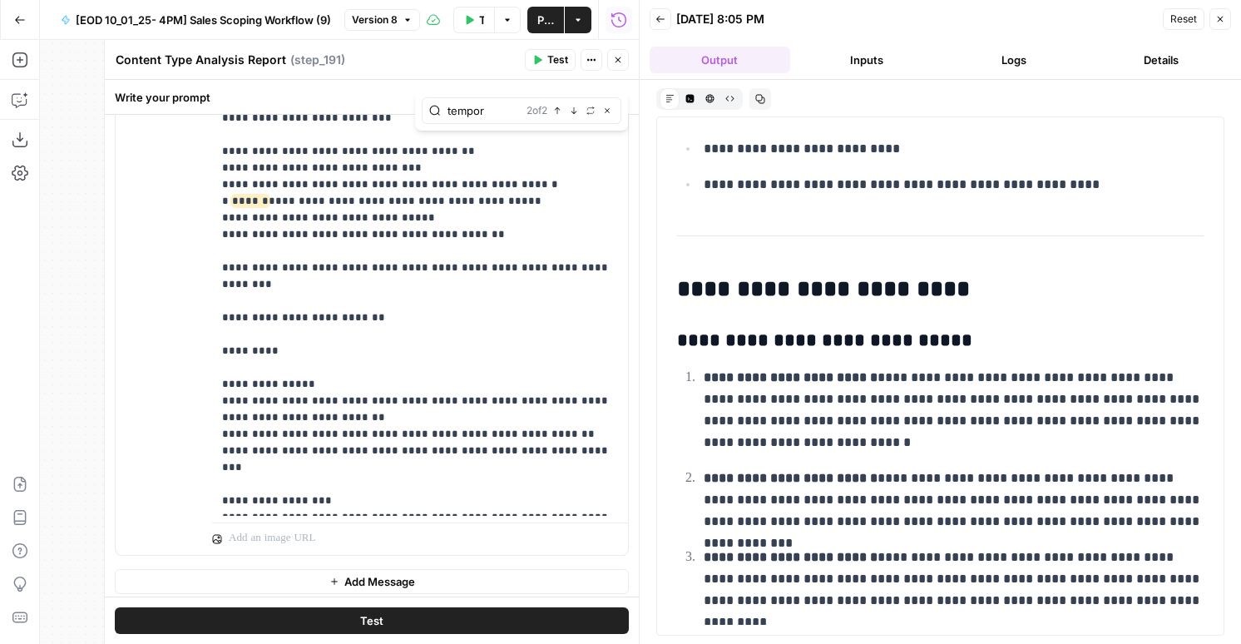
scroll to position [495, 0]
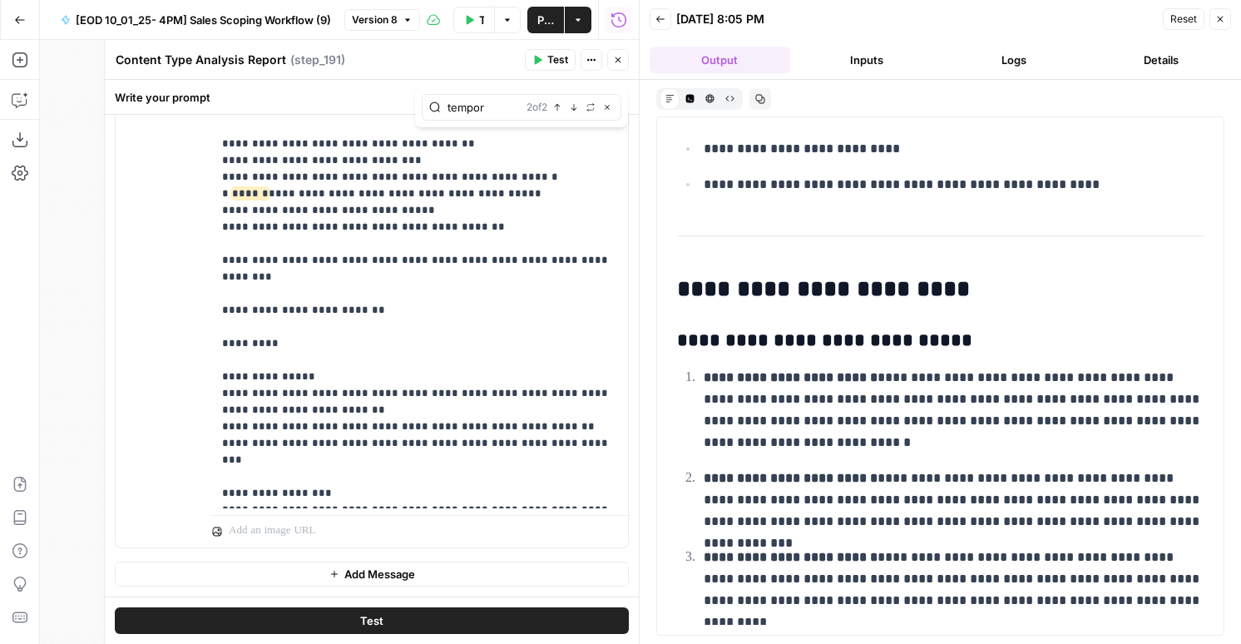
click at [615, 67] on button "Close" at bounding box center [618, 60] width 22 height 22
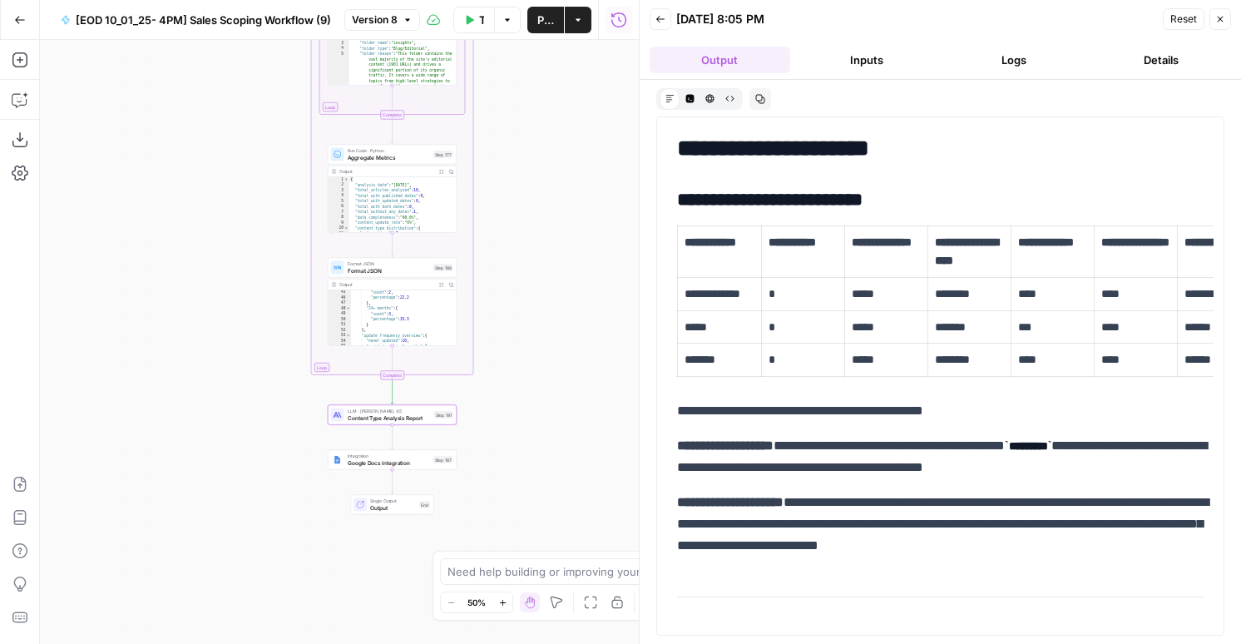
scroll to position [491, 0]
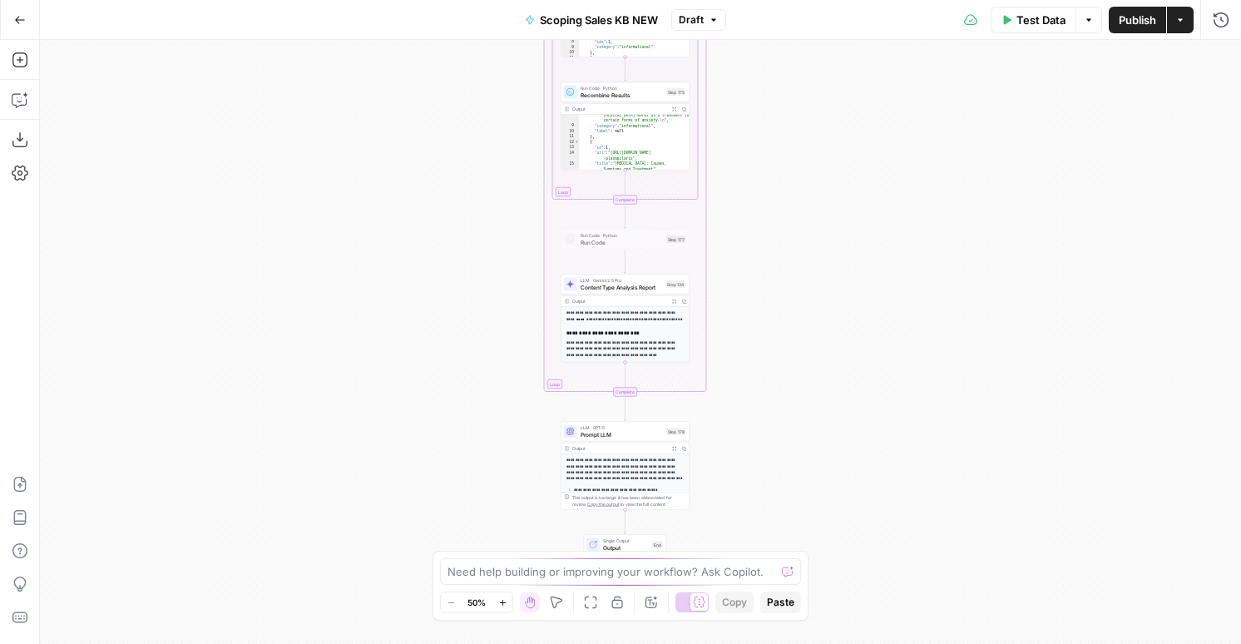
scroll to position [250, 0]
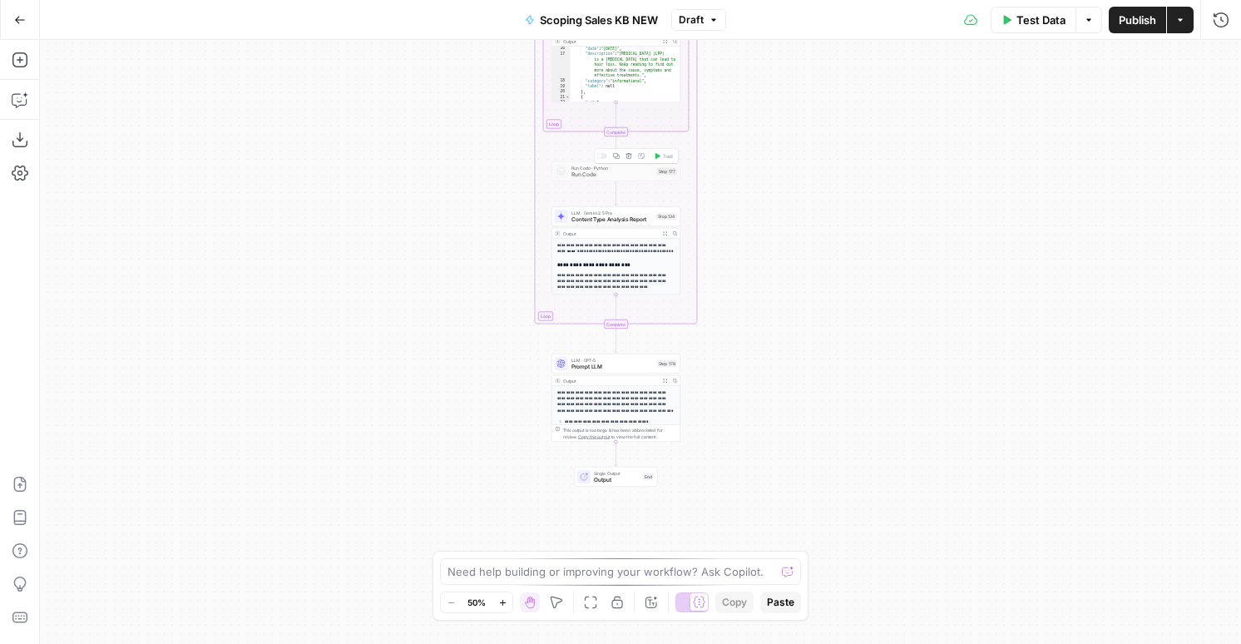
click at [601, 156] on div at bounding box center [599, 156] width 4 height 4
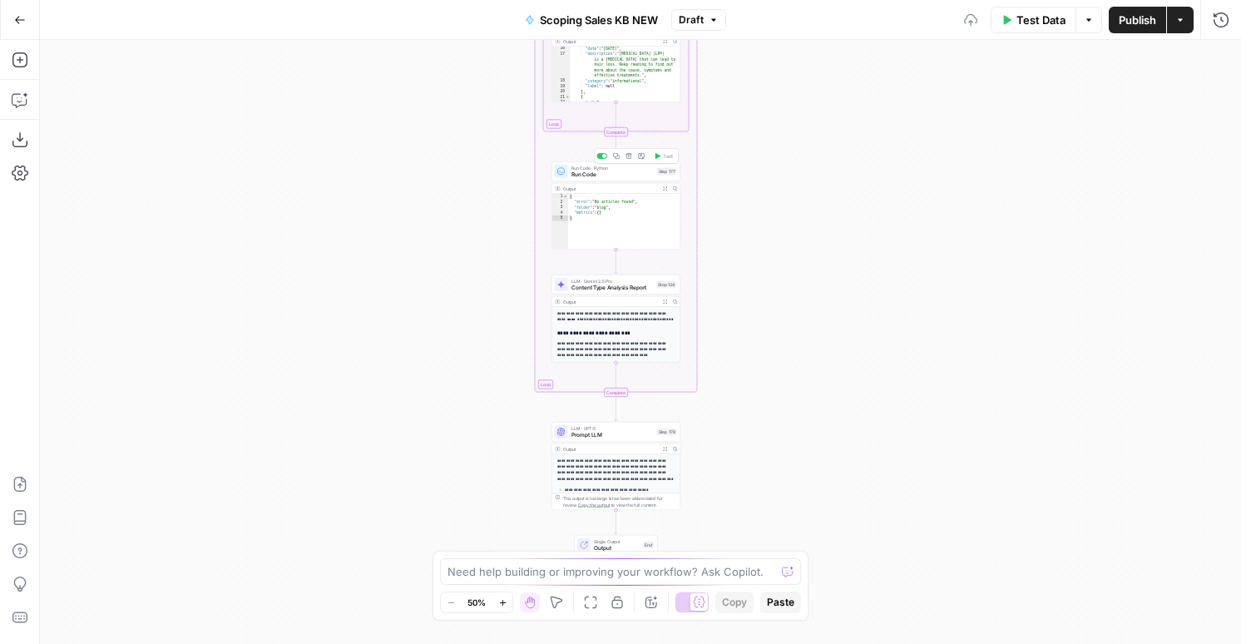
click at [601, 156] on div at bounding box center [601, 156] width 11 height 6
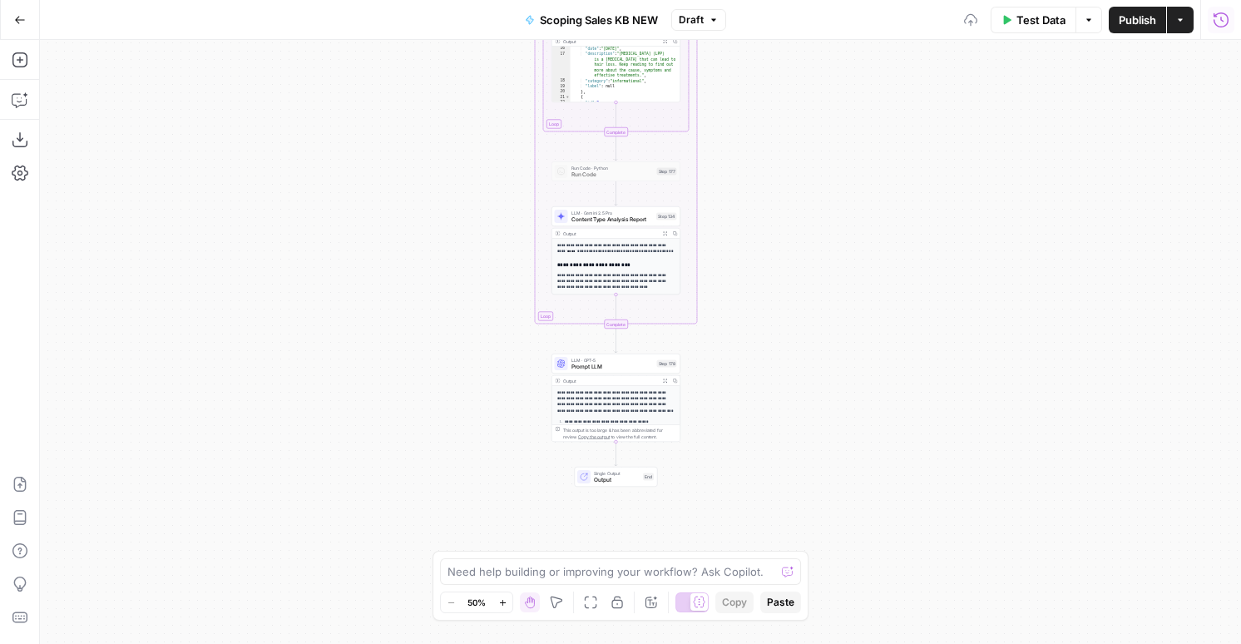
click at [1219, 24] on icon "button" at bounding box center [1221, 20] width 17 height 17
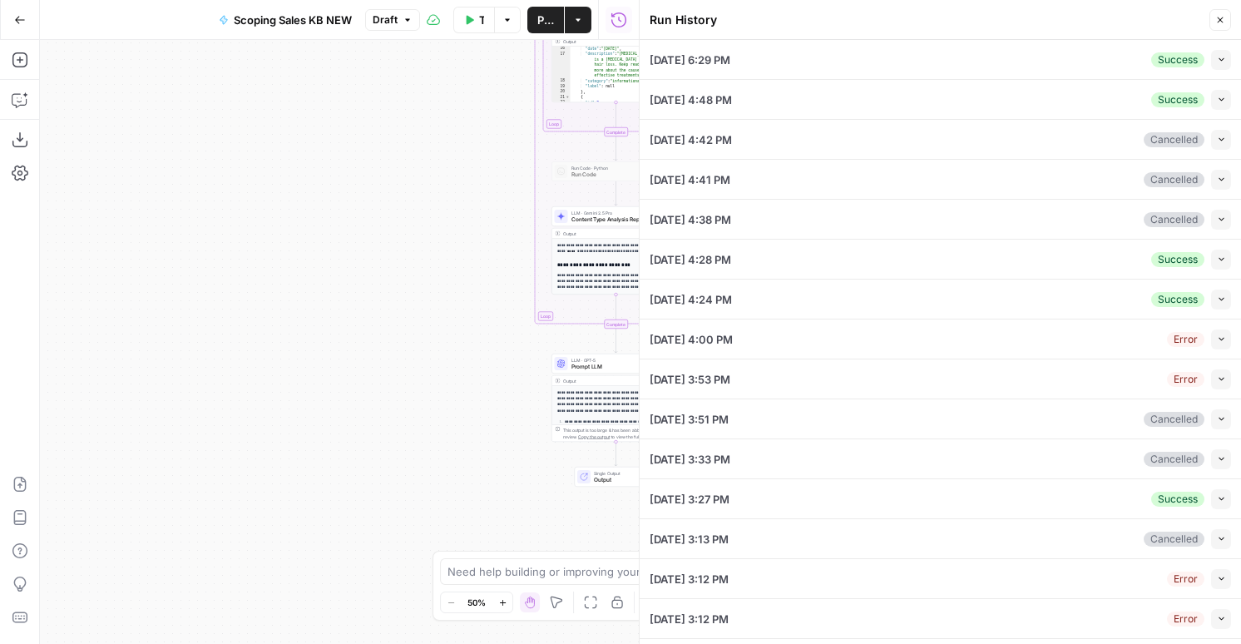
click at [1216, 108] on button "Collapse" at bounding box center [1221, 100] width 20 height 20
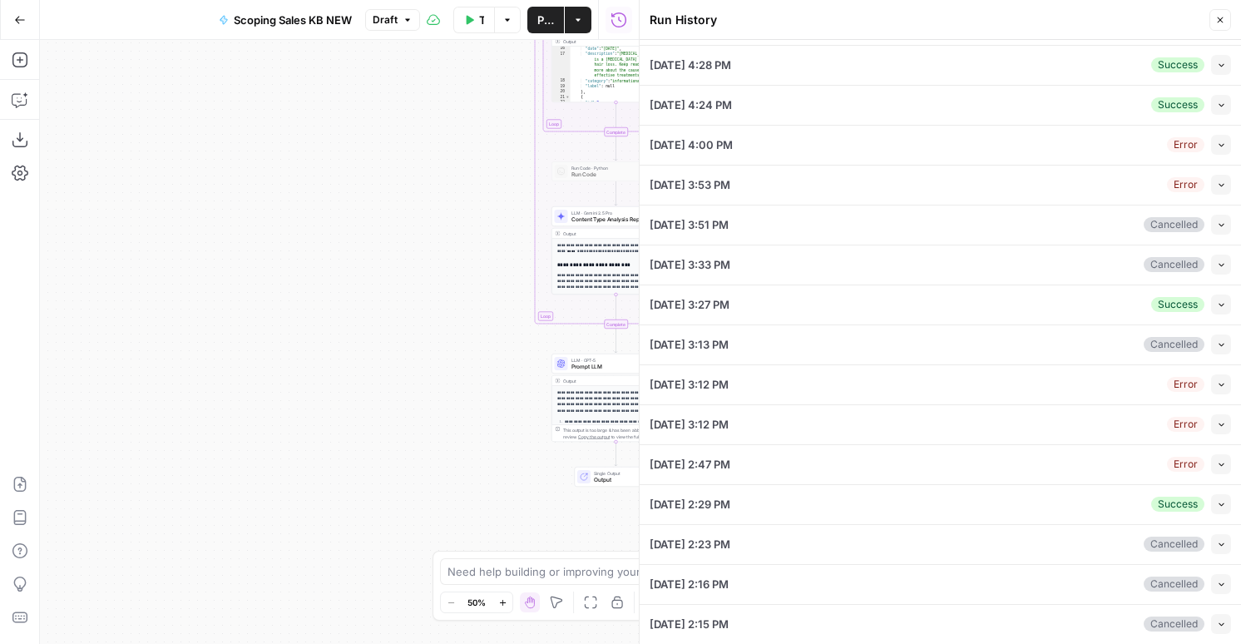
click at [1224, 309] on button "Collapse" at bounding box center [1221, 304] width 20 height 20
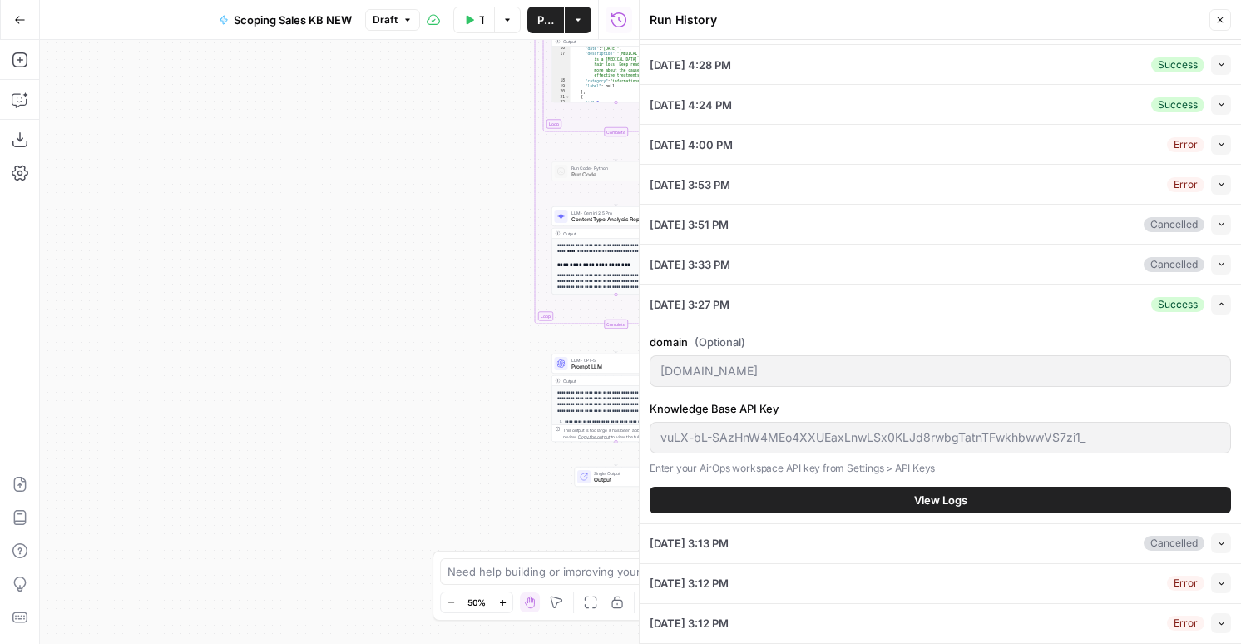
click at [1222, 103] on icon "button" at bounding box center [1221, 104] width 9 height 9
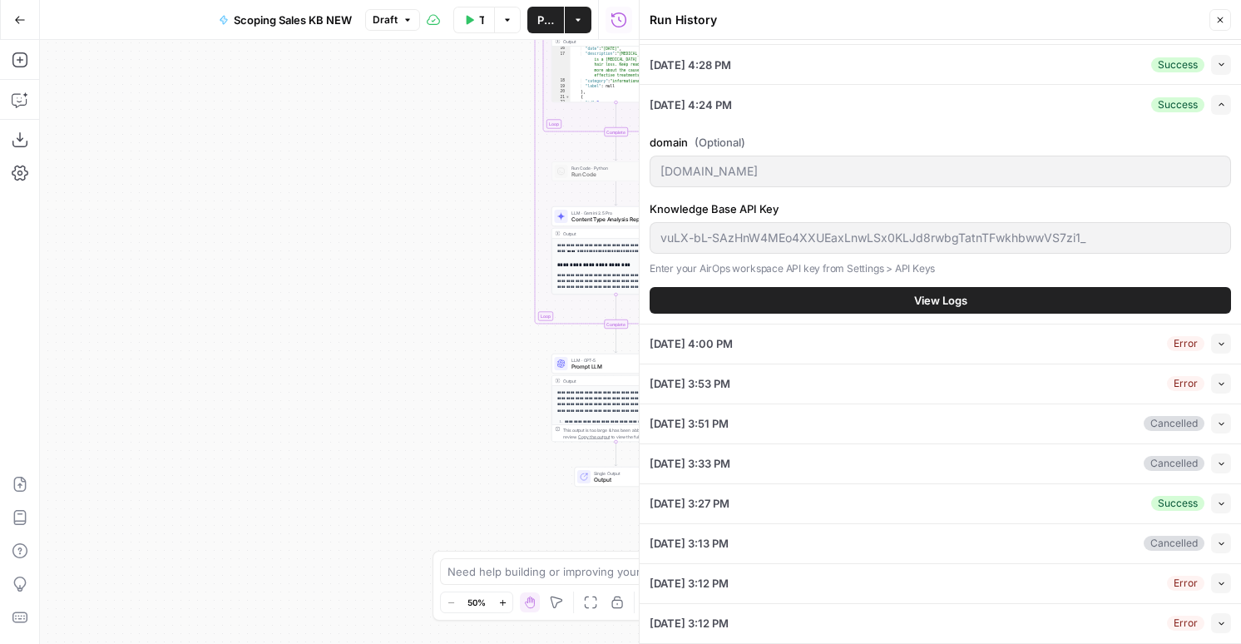
click at [958, 294] on span "View Logs" at bounding box center [940, 300] width 53 height 17
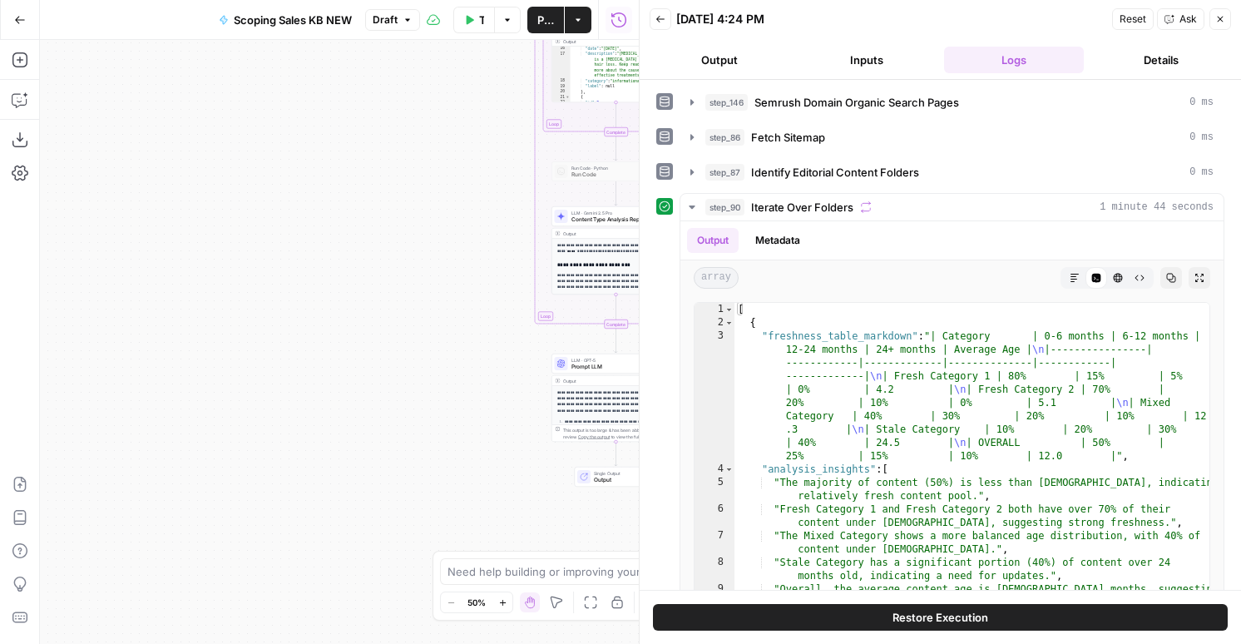
click at [1001, 610] on button "Restore Execution" at bounding box center [940, 617] width 575 height 27
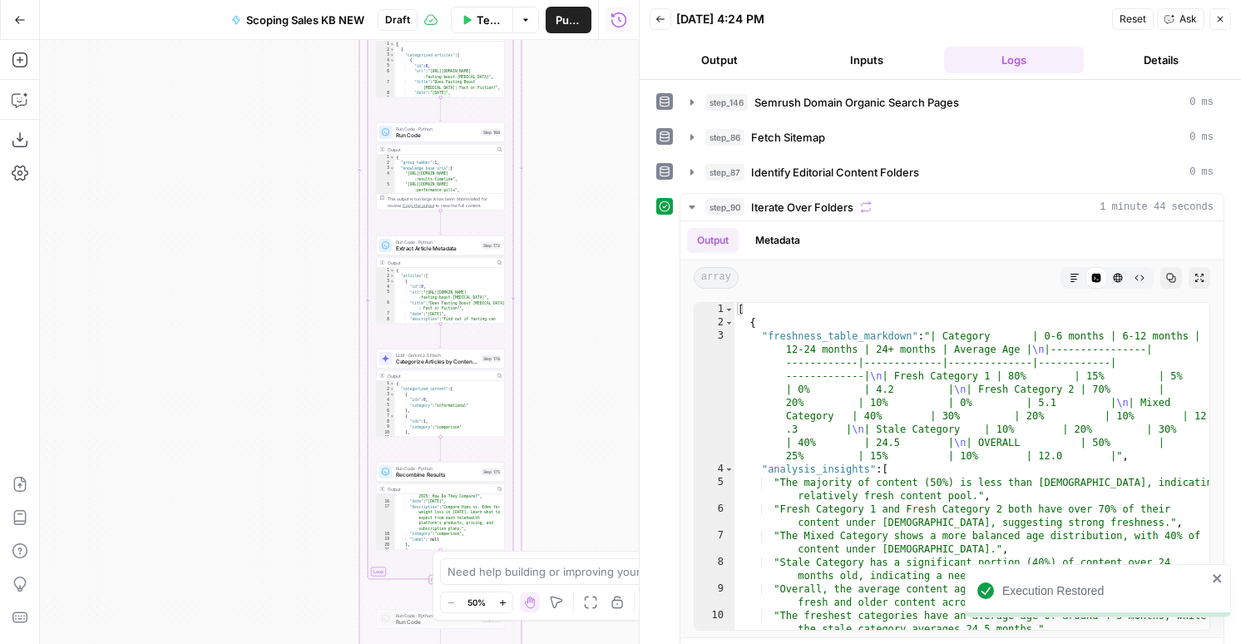
click at [1219, 22] on icon "button" at bounding box center [1220, 19] width 10 height 10
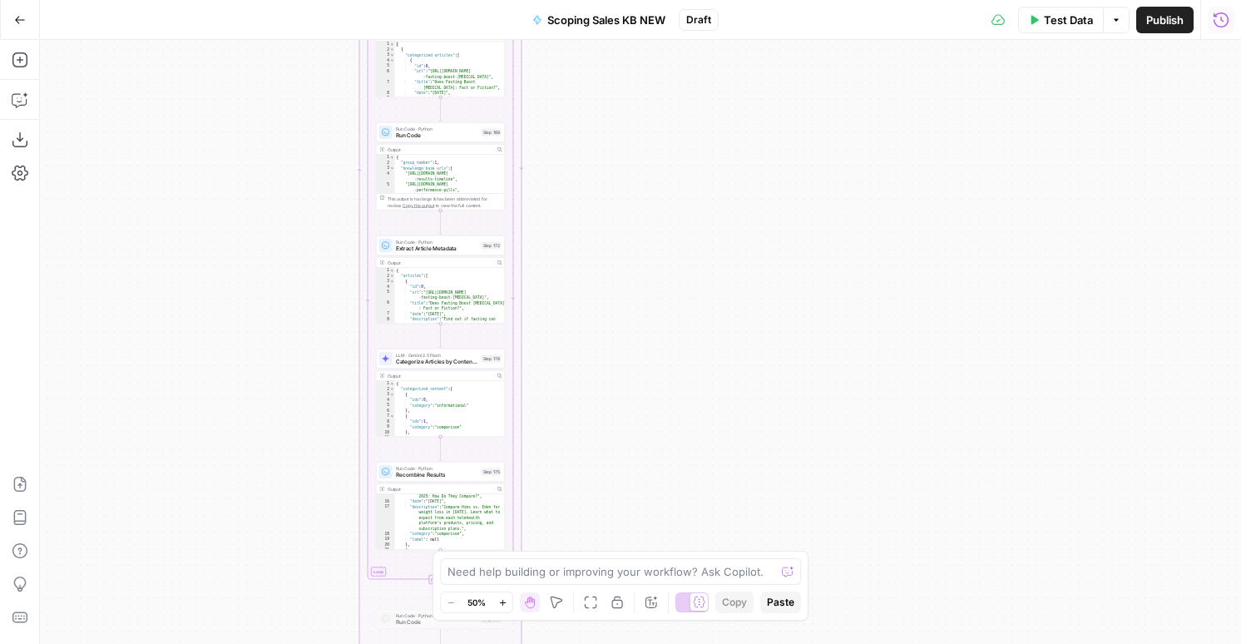
click at [1219, 22] on icon "button" at bounding box center [1221, 20] width 17 height 17
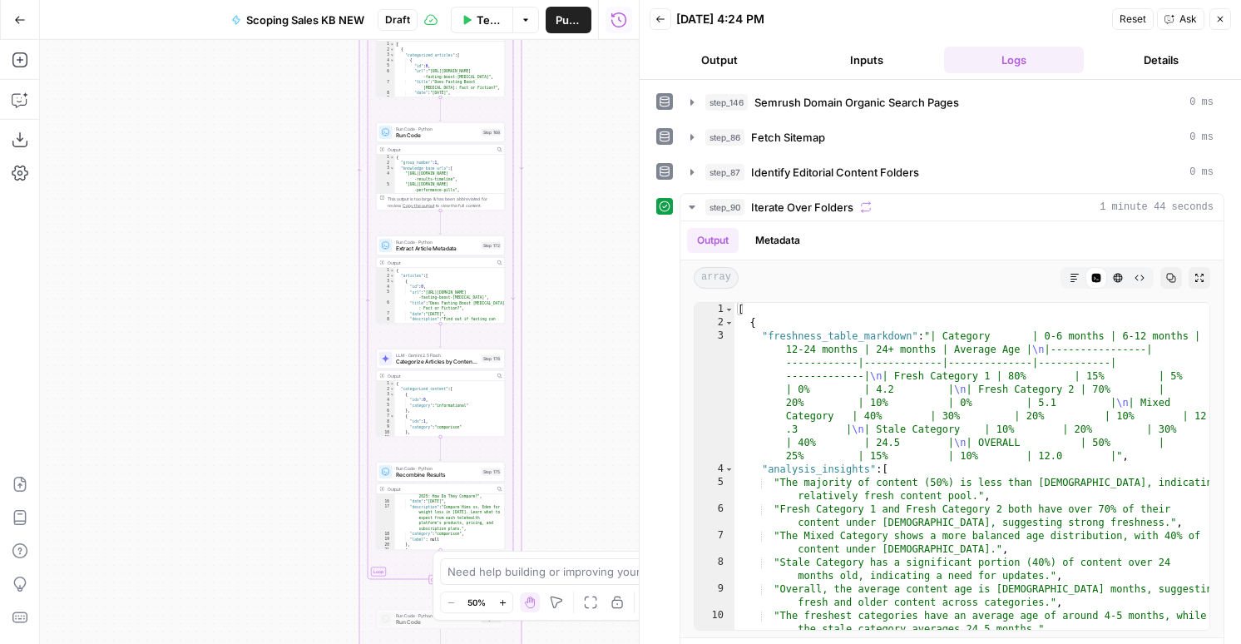
click at [665, 17] on button "Back" at bounding box center [661, 19] width 22 height 22
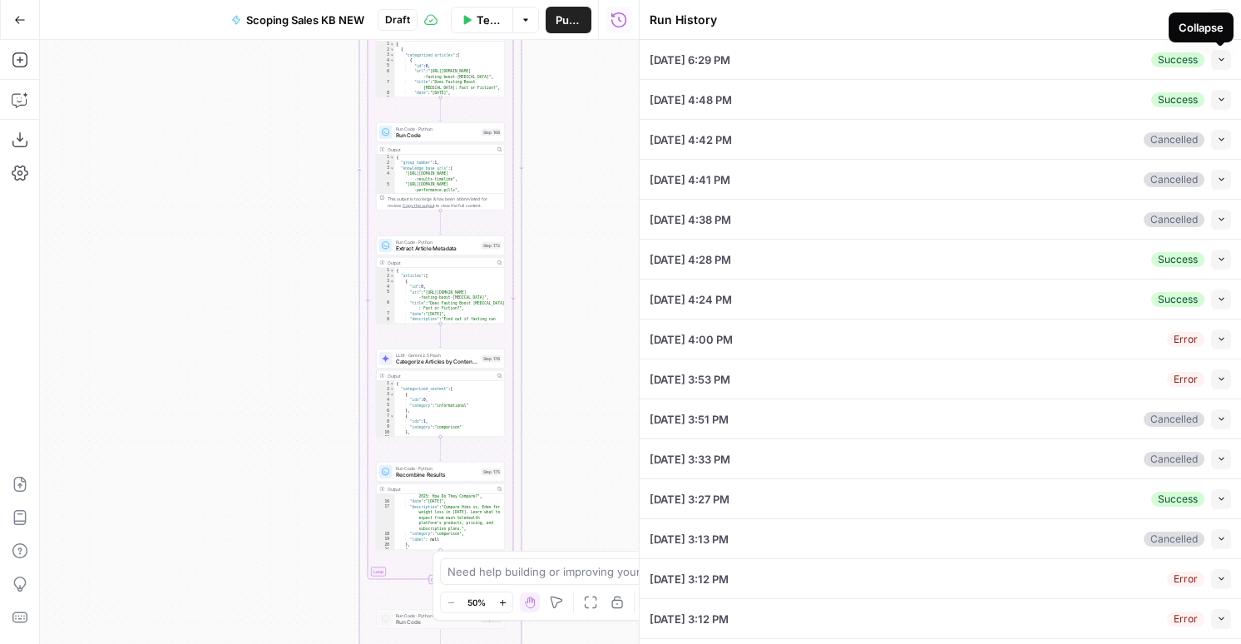
click at [1220, 61] on icon "button" at bounding box center [1221, 59] width 9 height 9
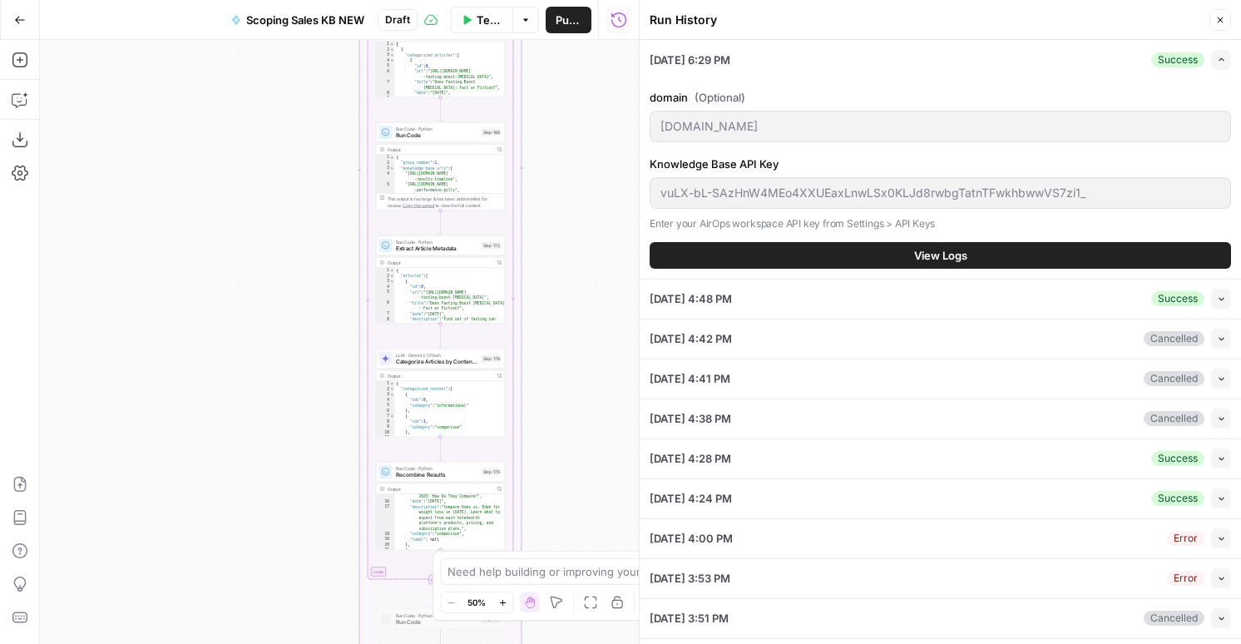
click at [851, 273] on div "domain (Optional) hims.com Knowledge Base API Key vuLX-bL-SAzHnW4MEo4XXUEaxLnwL…" at bounding box center [940, 179] width 581 height 200
click at [850, 260] on button "View Logs" at bounding box center [940, 255] width 581 height 27
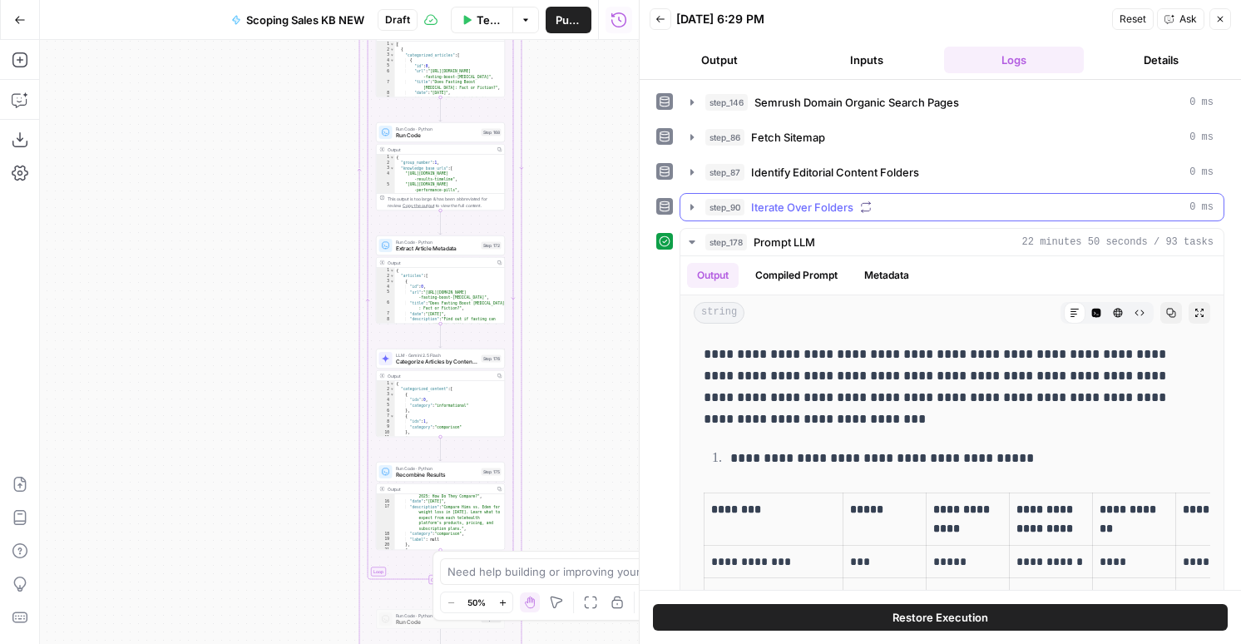
click at [774, 217] on button "step_90 Iterate Over Folders 0 ms" at bounding box center [951, 207] width 543 height 27
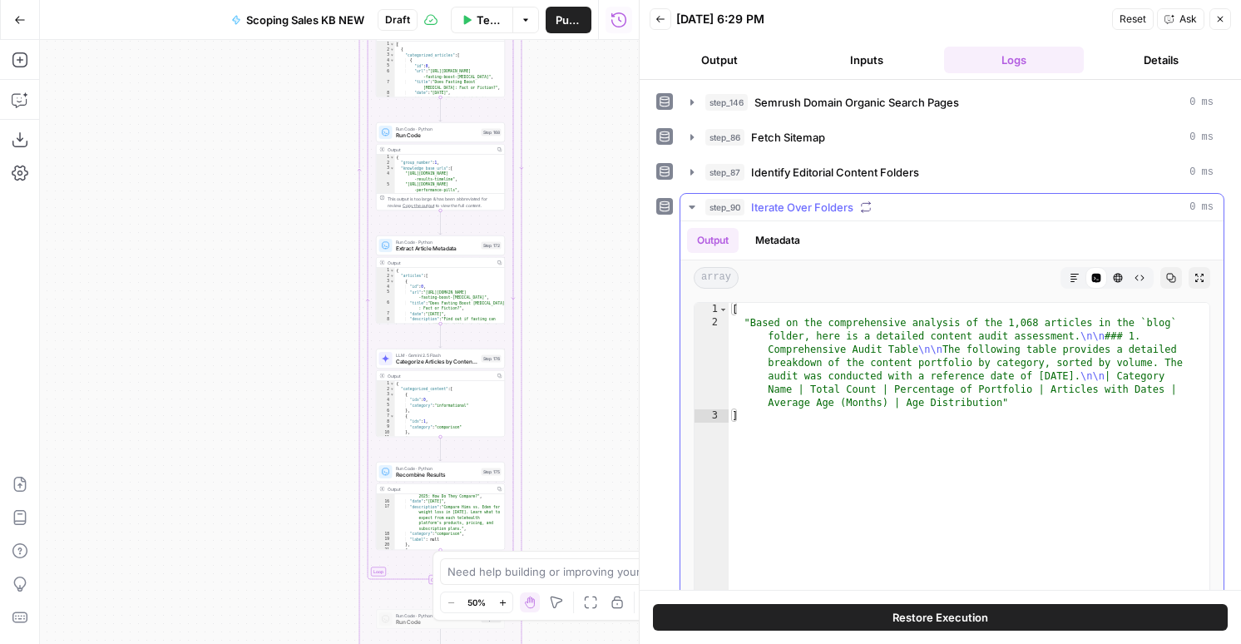
click at [789, 237] on button "Metadata" at bounding box center [777, 240] width 65 height 25
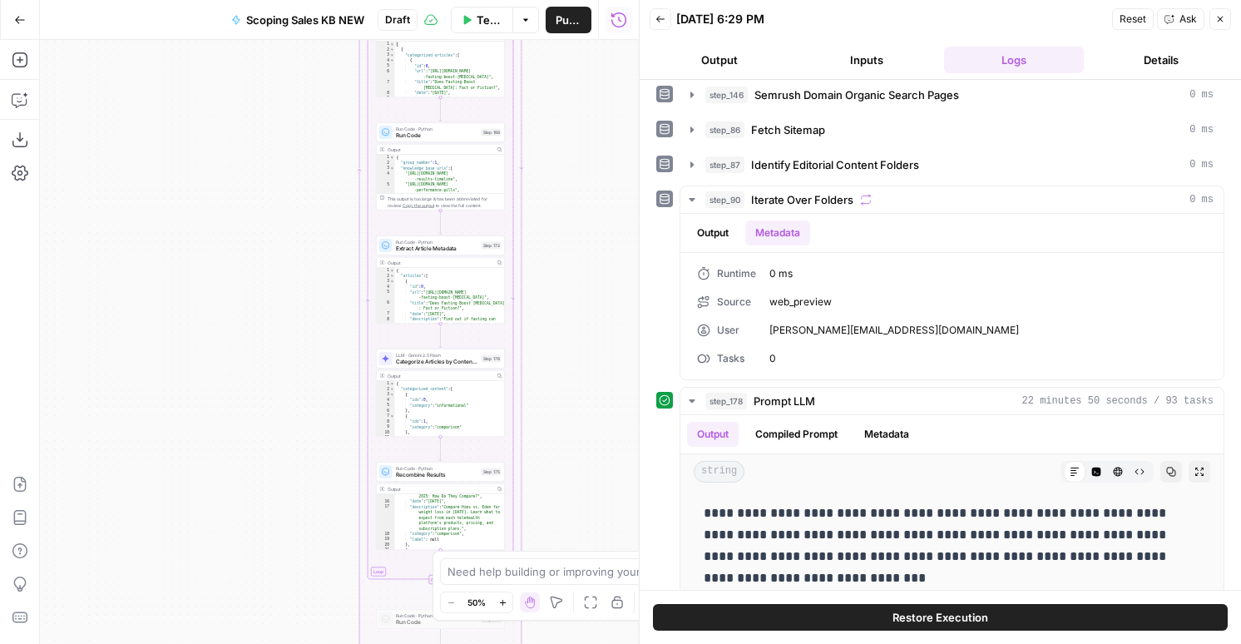
scroll to position [1, 0]
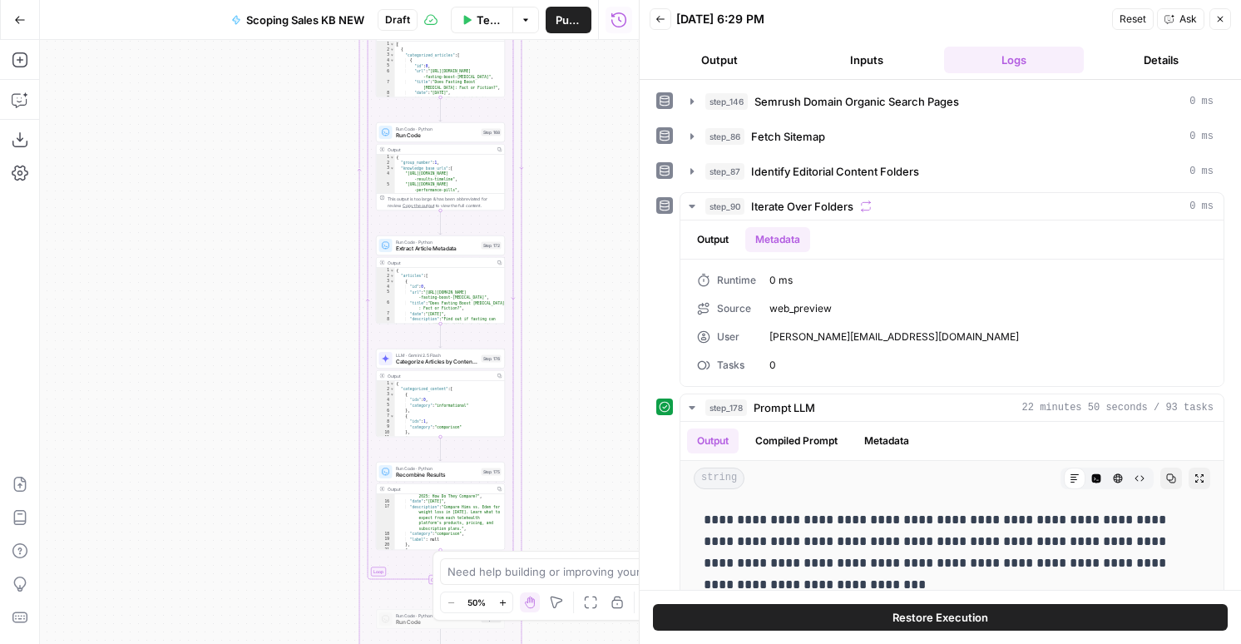
click at [673, 23] on div "Back 09/25/25 at 6:29 PM Reset Ask Close" at bounding box center [940, 19] width 581 height 25
click at [660, 23] on icon "button" at bounding box center [660, 19] width 10 height 10
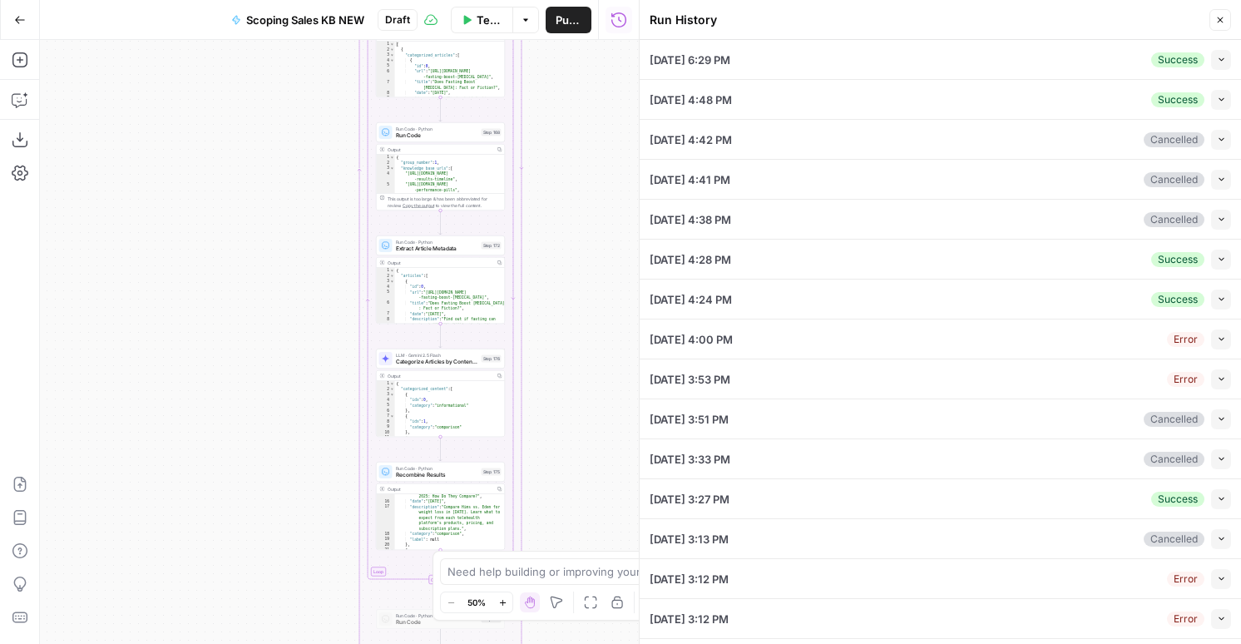
click at [1222, 110] on div "09/25/25 at 4:48 PM Success Collapse" at bounding box center [940, 99] width 581 height 39
click at [1222, 107] on button "Collapse" at bounding box center [1221, 100] width 20 height 20
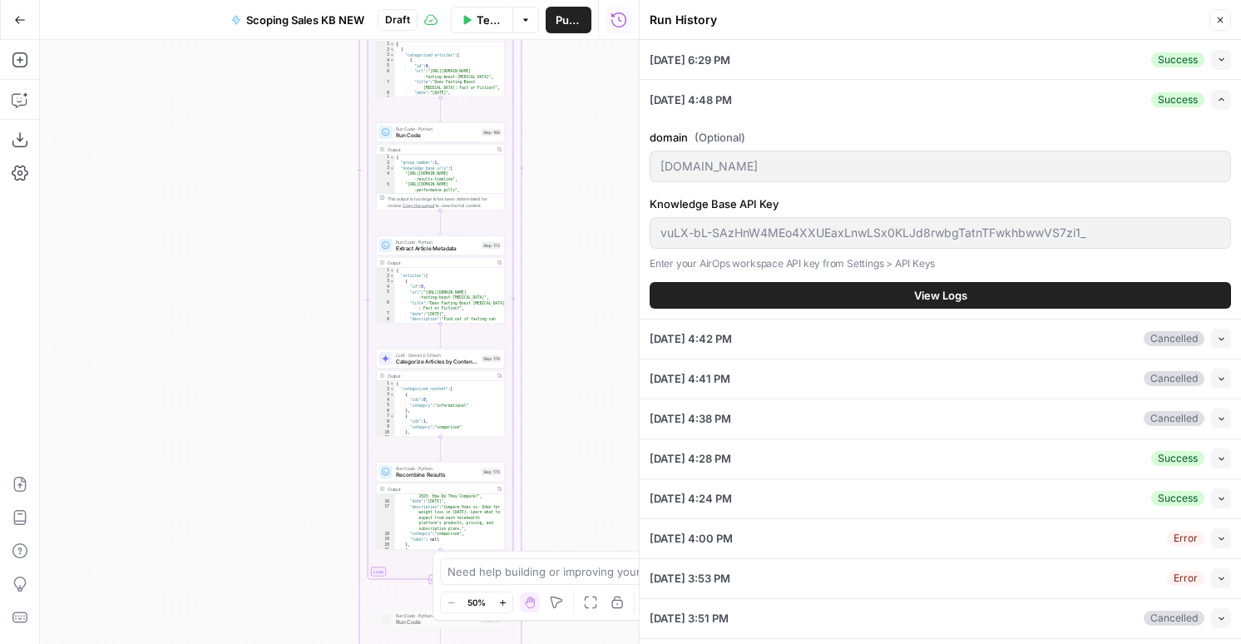
click at [892, 296] on button "View Logs" at bounding box center [940, 295] width 581 height 27
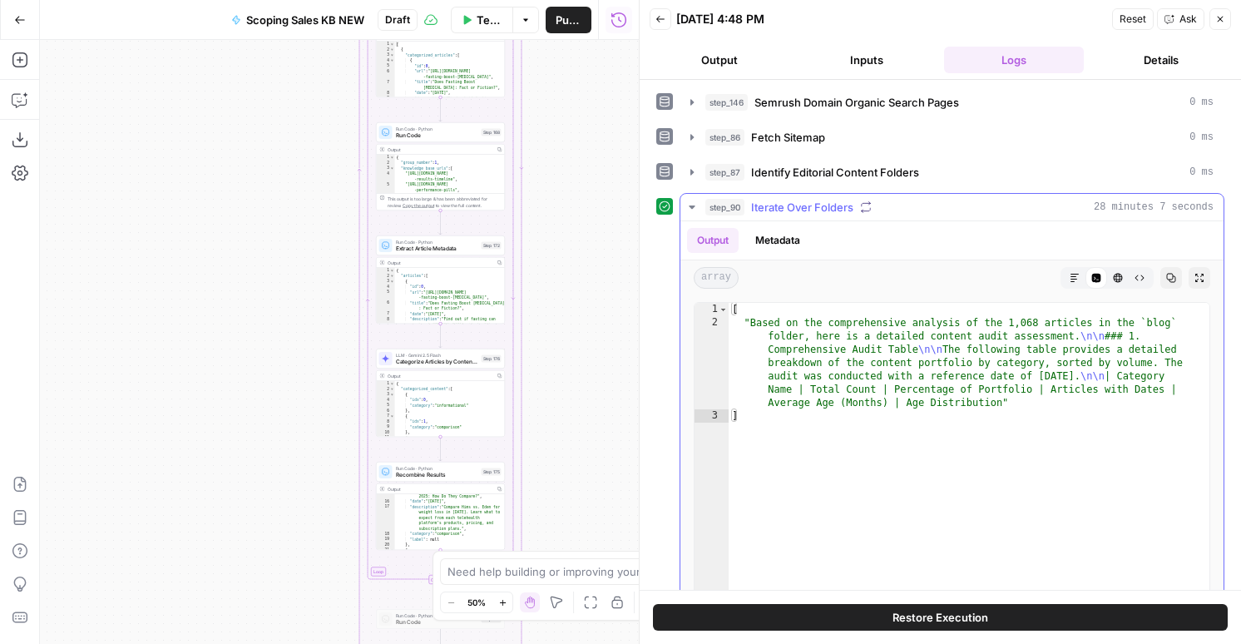
click at [788, 243] on button "Metadata" at bounding box center [777, 240] width 65 height 25
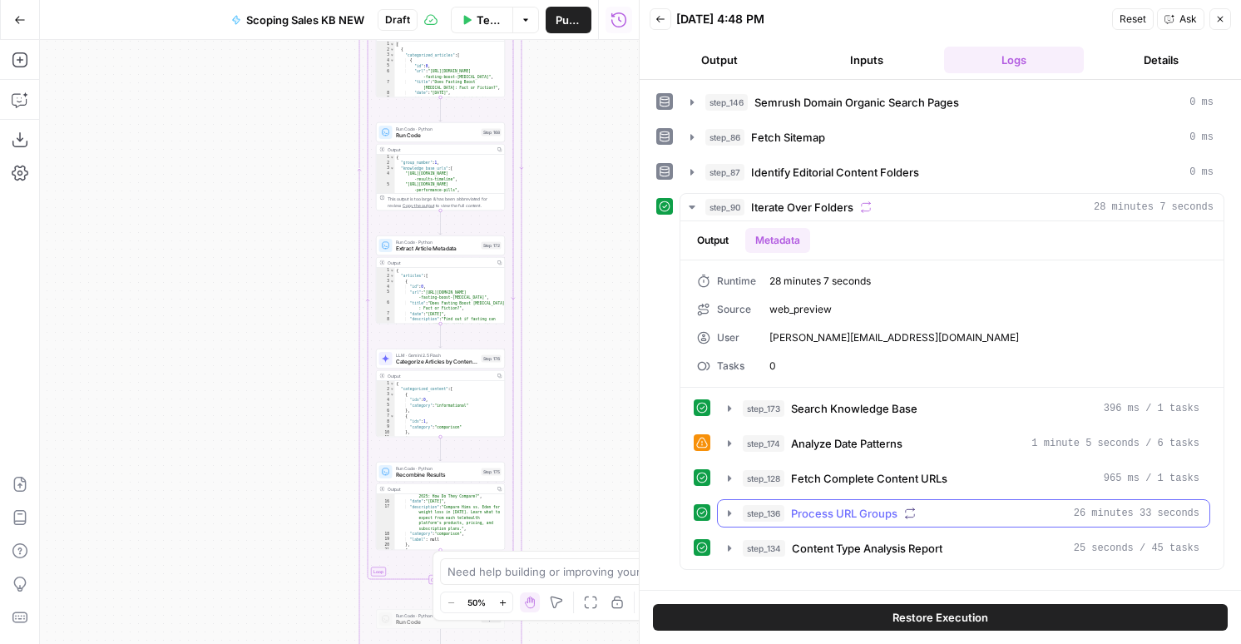
click at [857, 506] on span "Process URL Groups" at bounding box center [844, 513] width 106 height 17
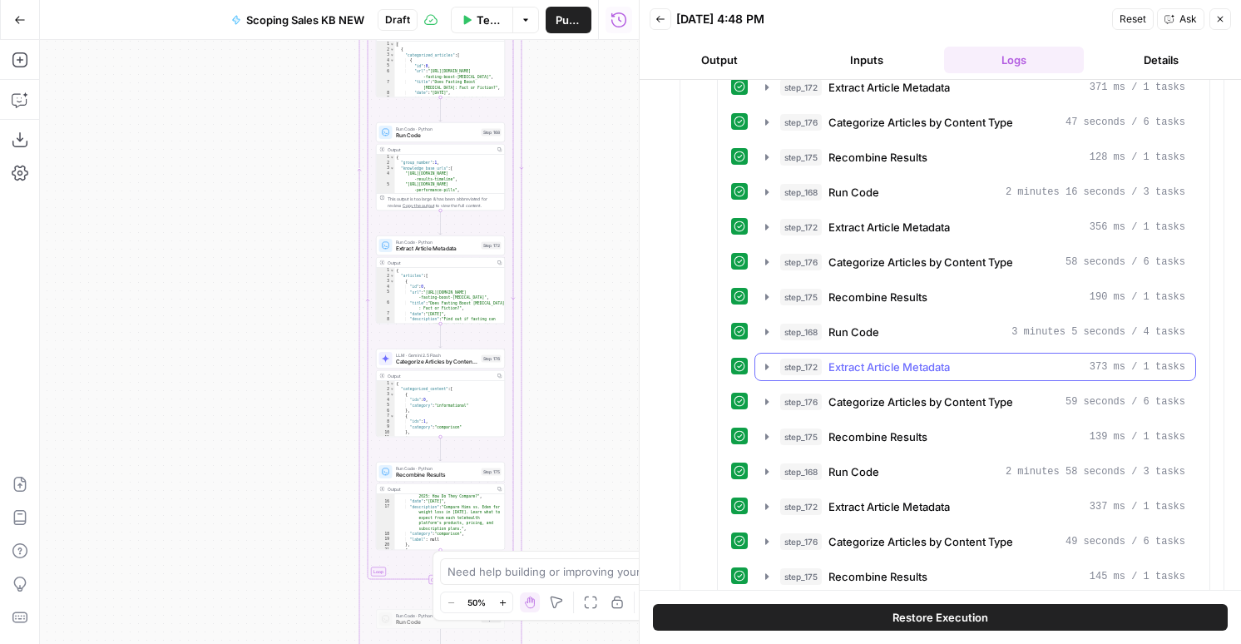
scroll to position [1078, 0]
